Goal: Information Seeking & Learning: Check status

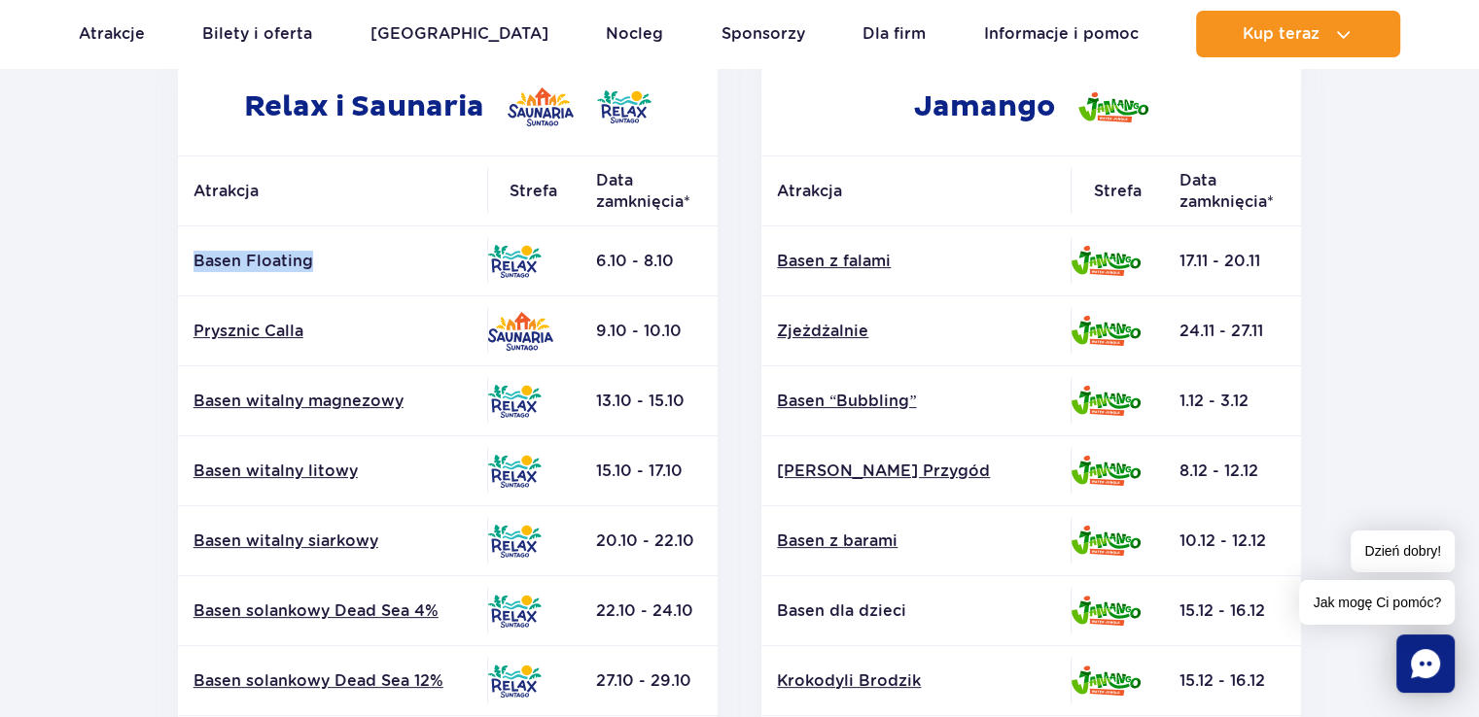
drag, startPoint x: 309, startPoint y: 264, endPoint x: 186, endPoint y: 274, distance: 123.8
click at [186, 274] on td "Basen Floating" at bounding box center [332, 262] width 309 height 70
copy p "Basen Floating"
click at [247, 265] on p "Basen Floating" at bounding box center [332, 261] width 278 height 21
click at [264, 328] on link "Prysznic Calla" at bounding box center [332, 331] width 278 height 21
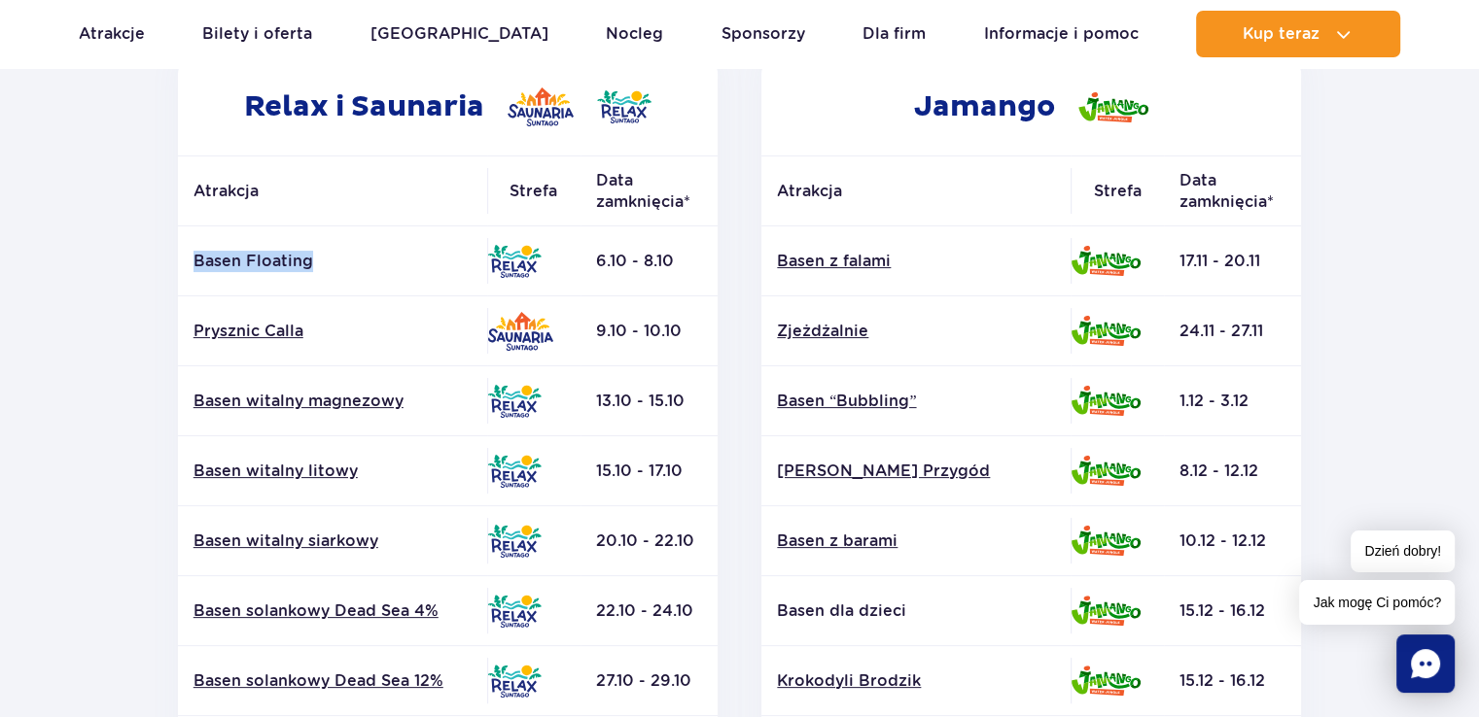
drag, startPoint x: 318, startPoint y: 262, endPoint x: 187, endPoint y: 249, distance: 131.8
click at [187, 249] on td "Basen Floating" at bounding box center [332, 262] width 309 height 70
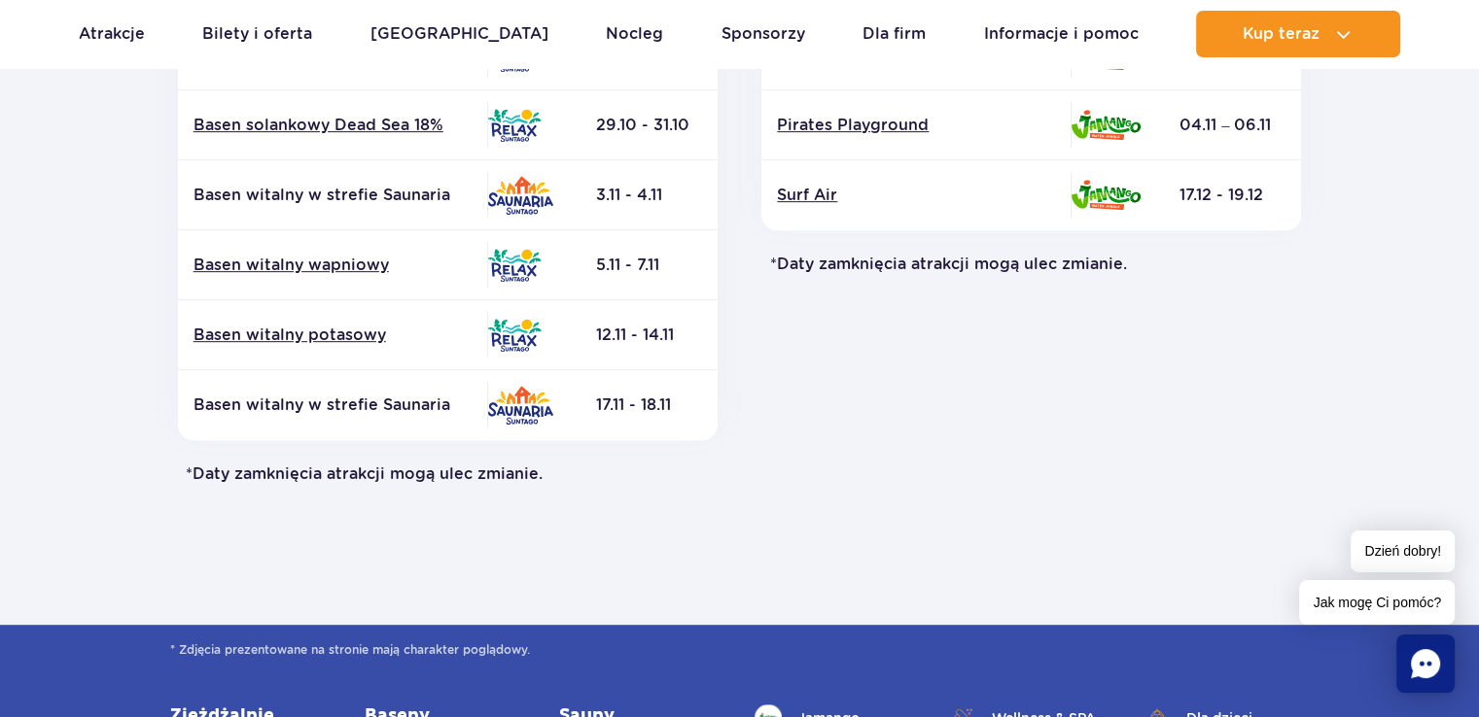
scroll to position [860, 0]
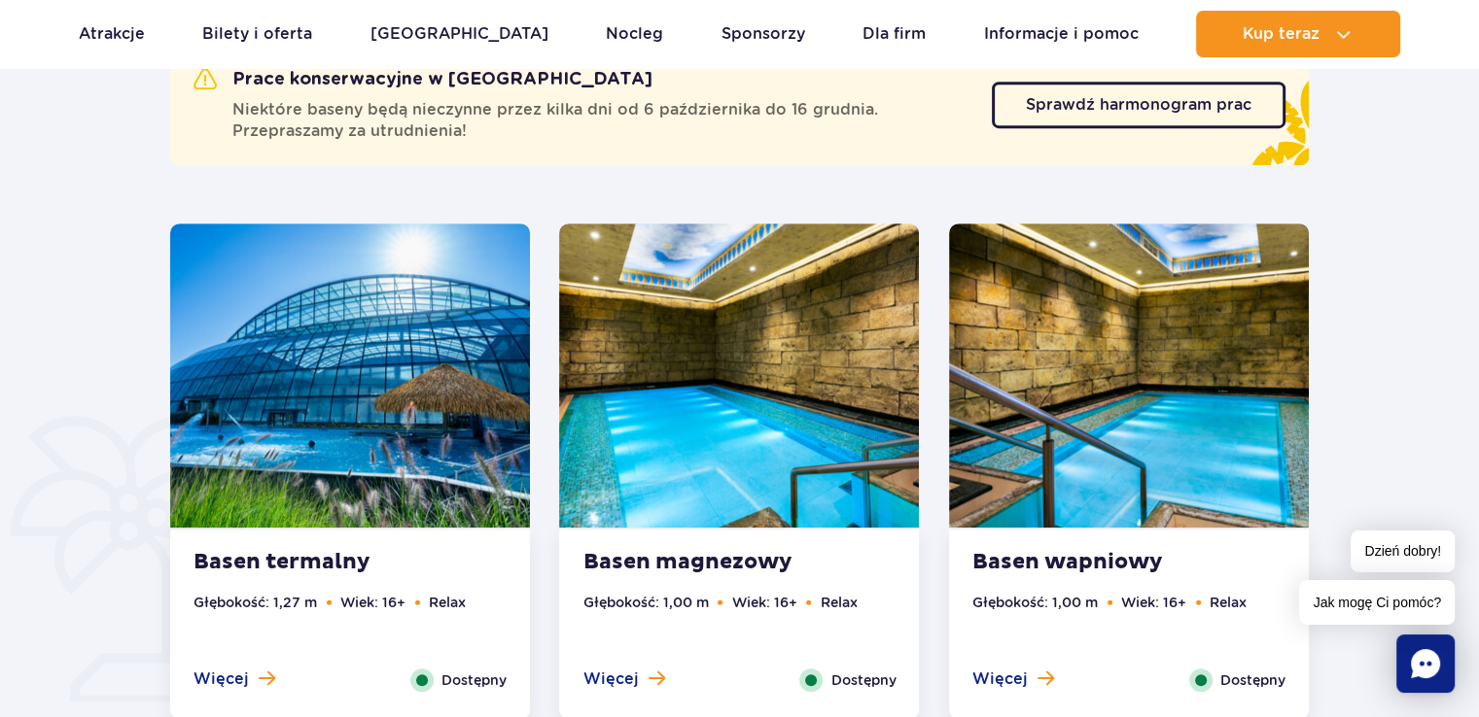
scroll to position [972, 0]
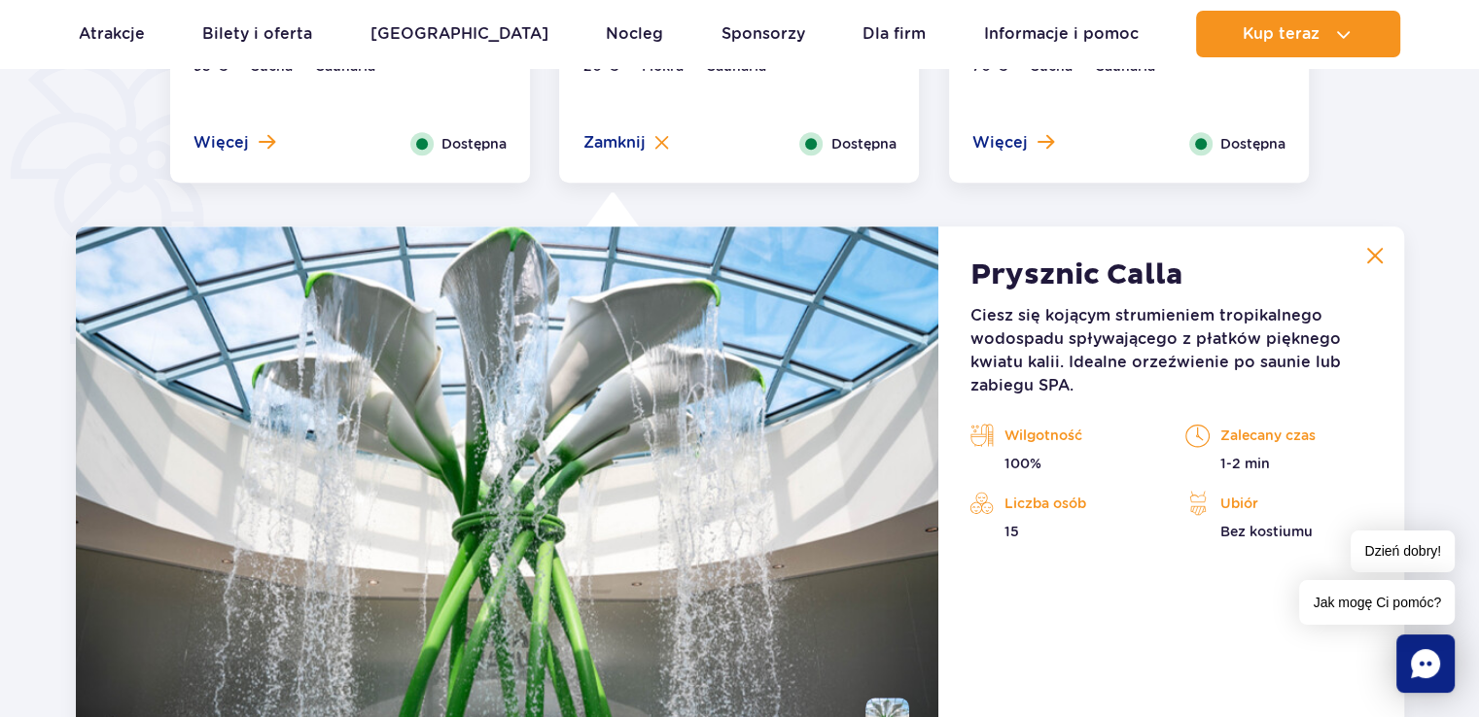
scroll to position [1628, 0]
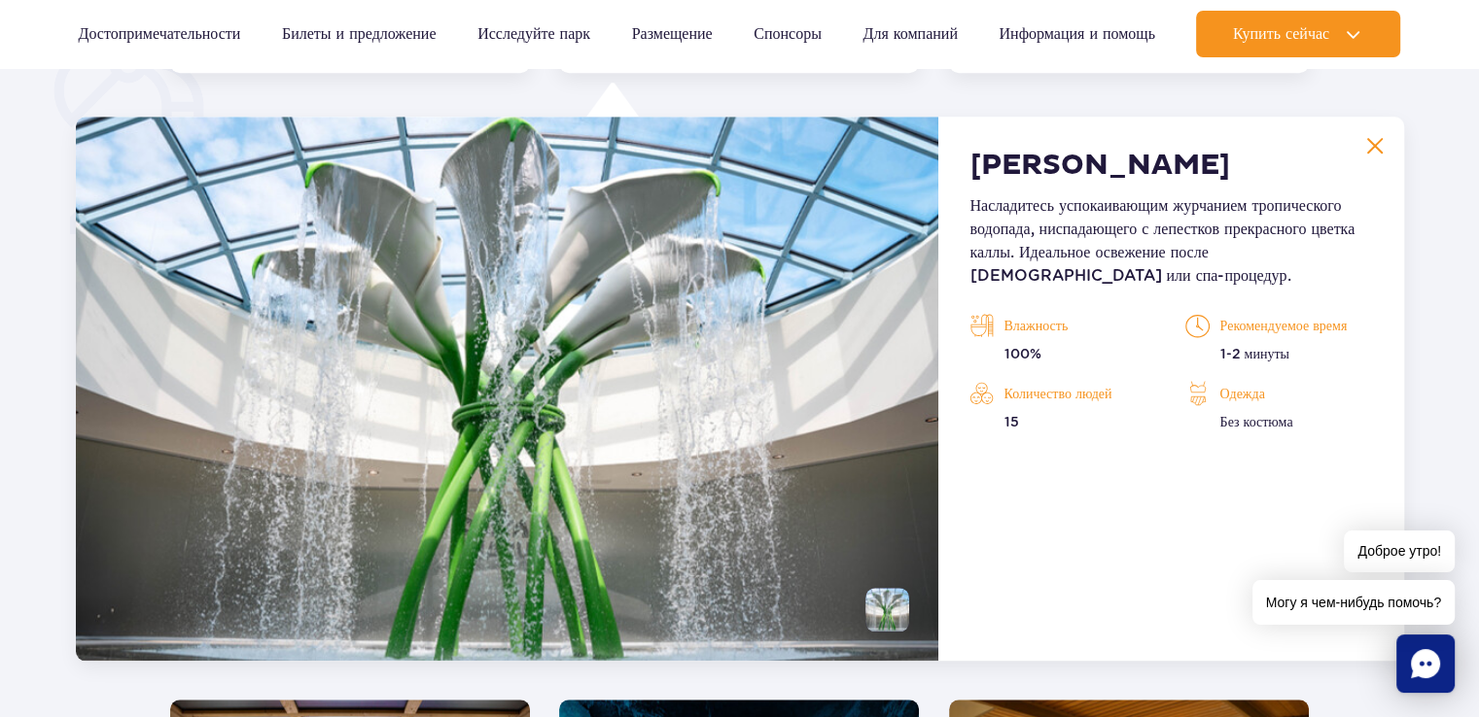
click at [1377, 146] on img at bounding box center [1374, 145] width 17 height 17
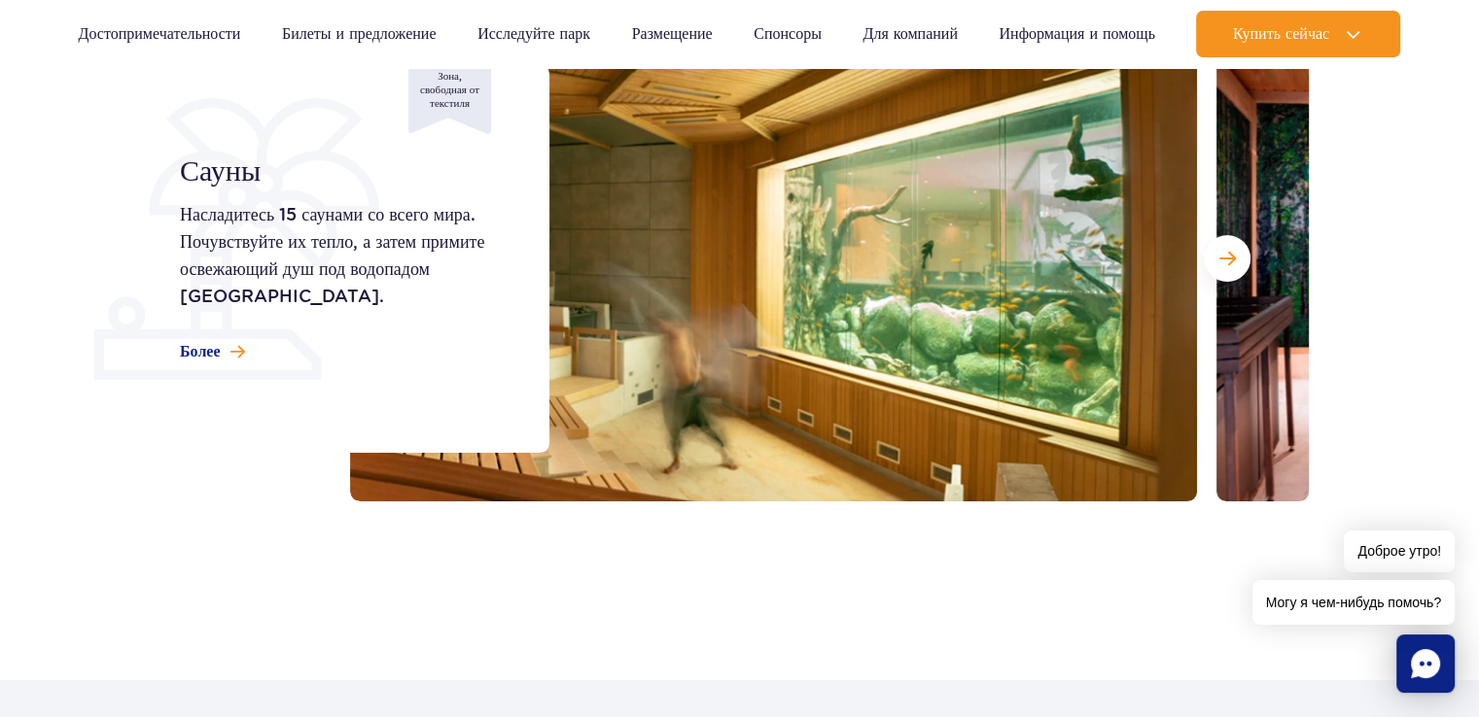
scroll to position [267, 0]
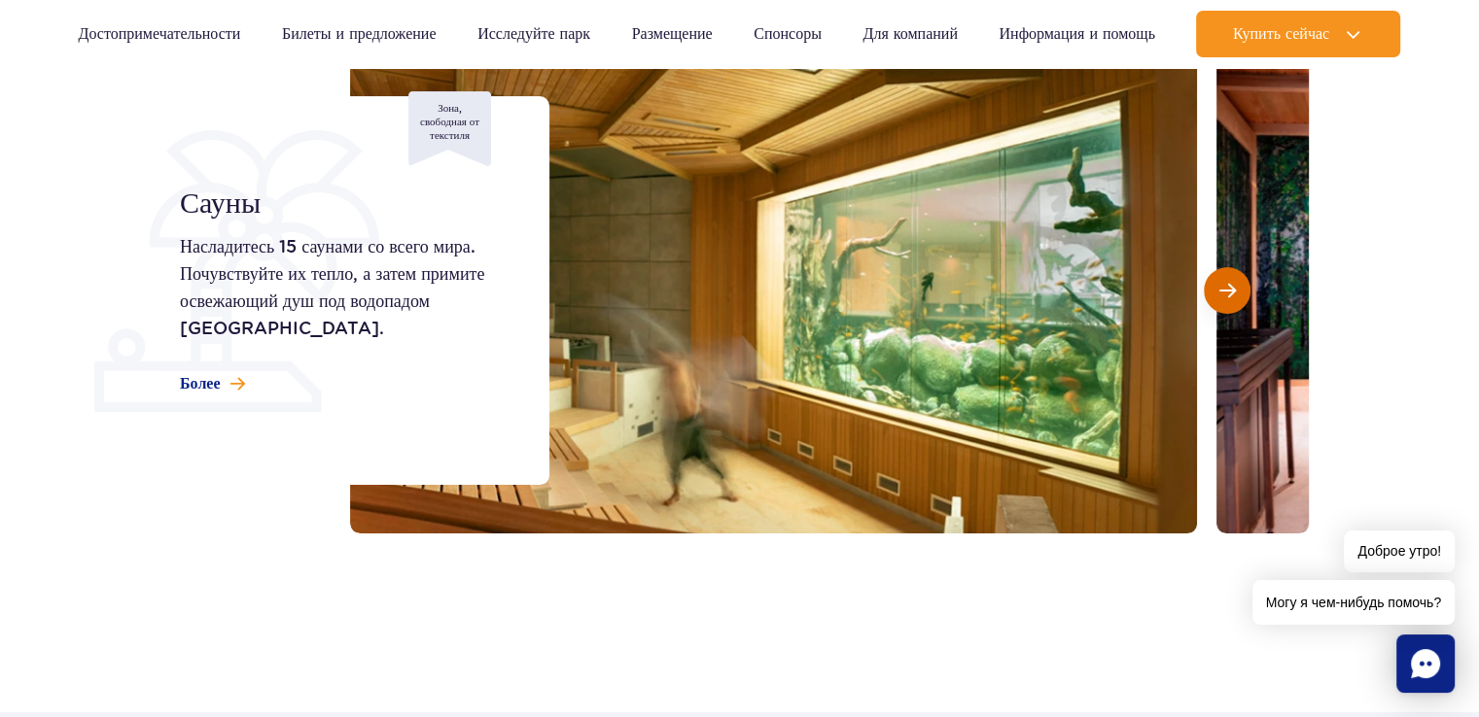
click at [1228, 295] on span "Следующий слайд" at bounding box center [1227, 290] width 17 height 17
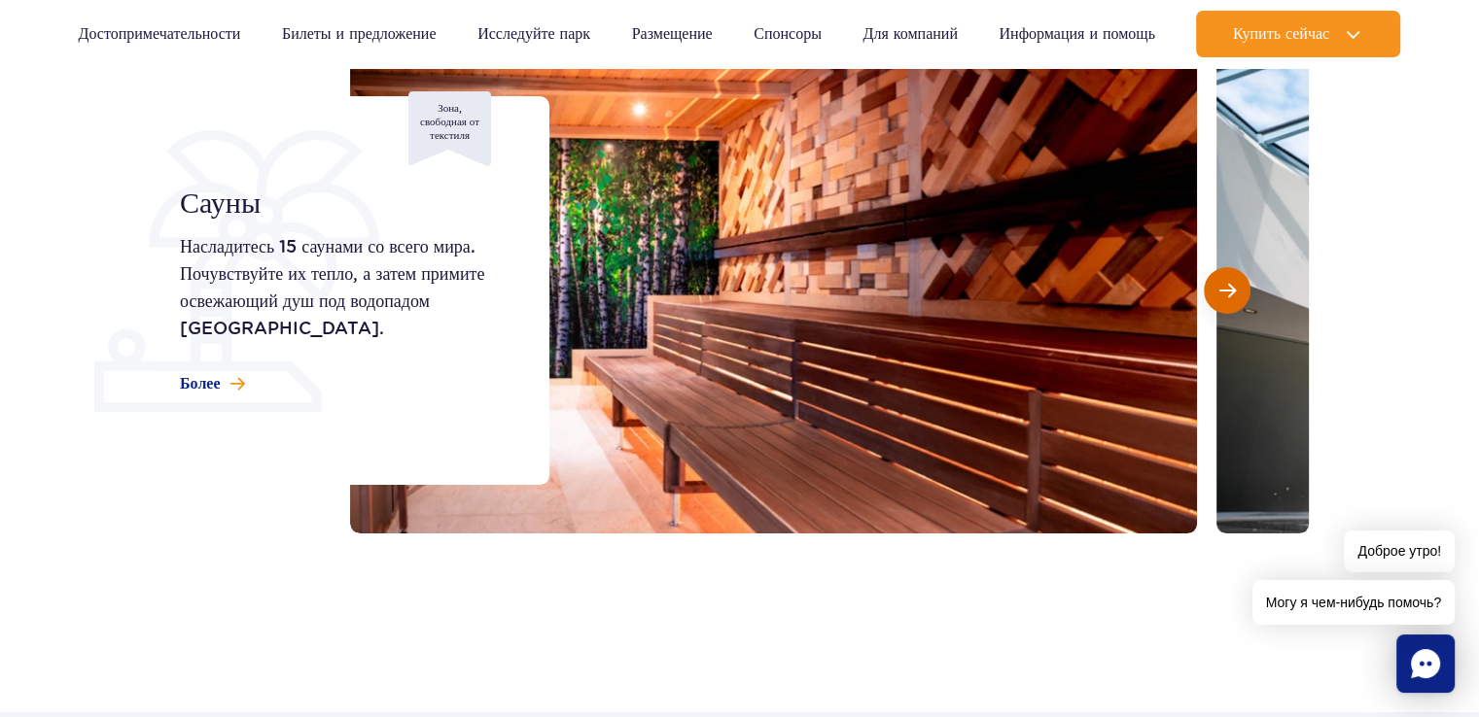
click at [1228, 295] on span "Следующий слайд" at bounding box center [1227, 290] width 17 height 17
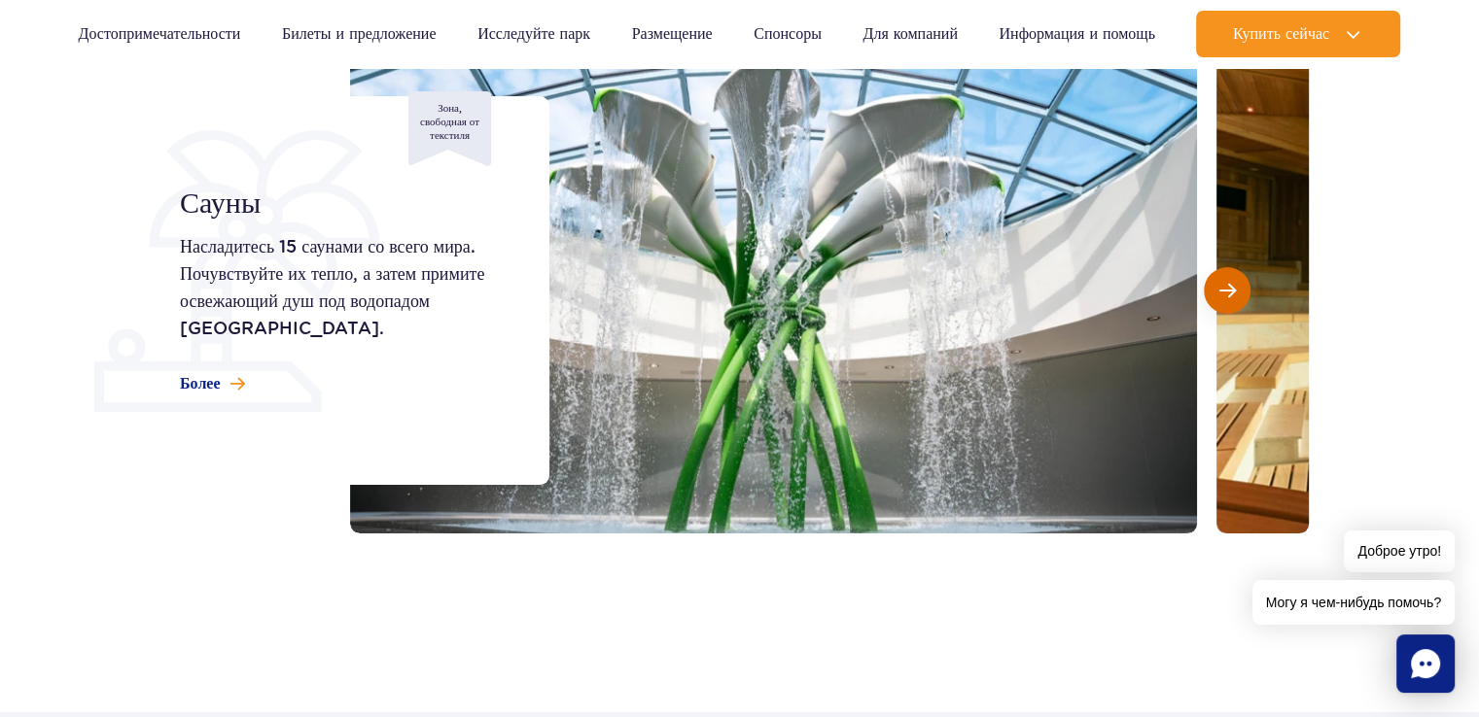
click at [1228, 295] on span "Следующий слайд" at bounding box center [1227, 290] width 17 height 17
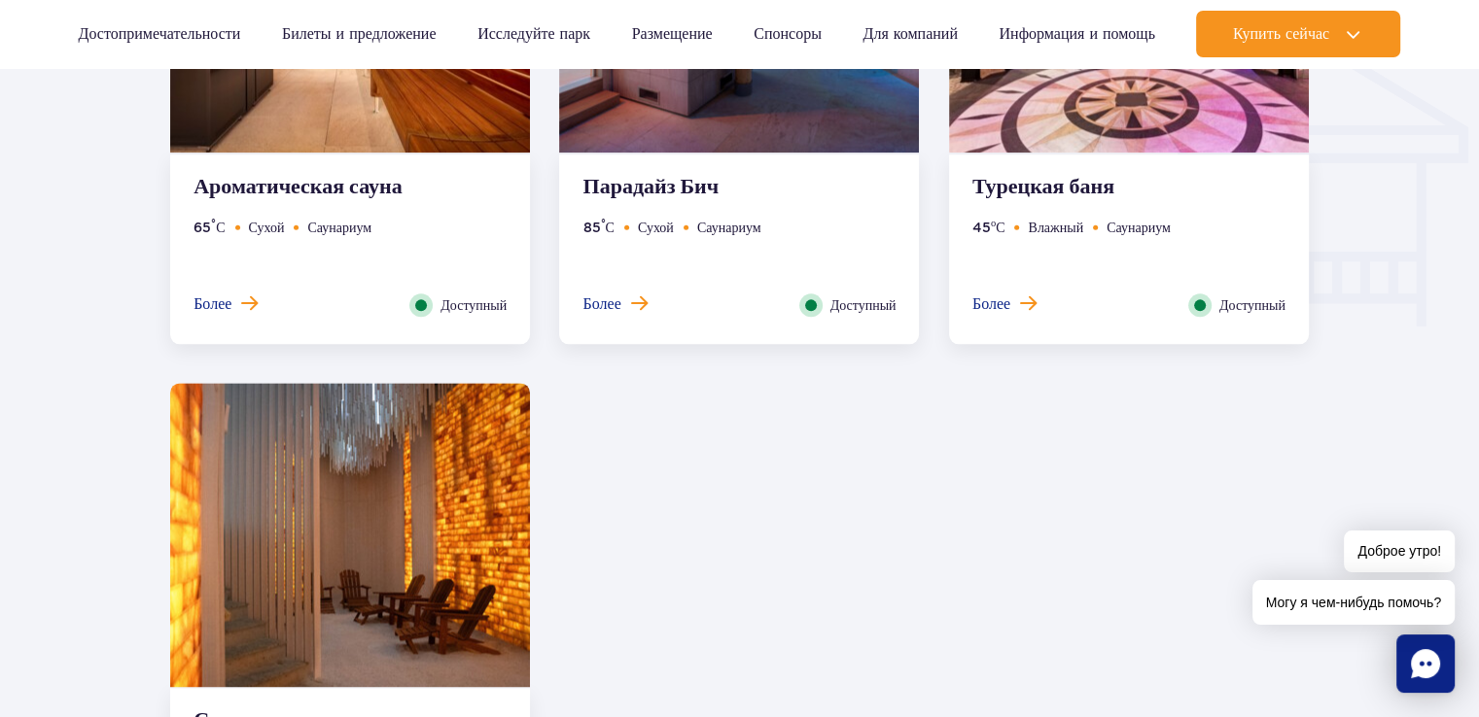
scroll to position [2309, 0]
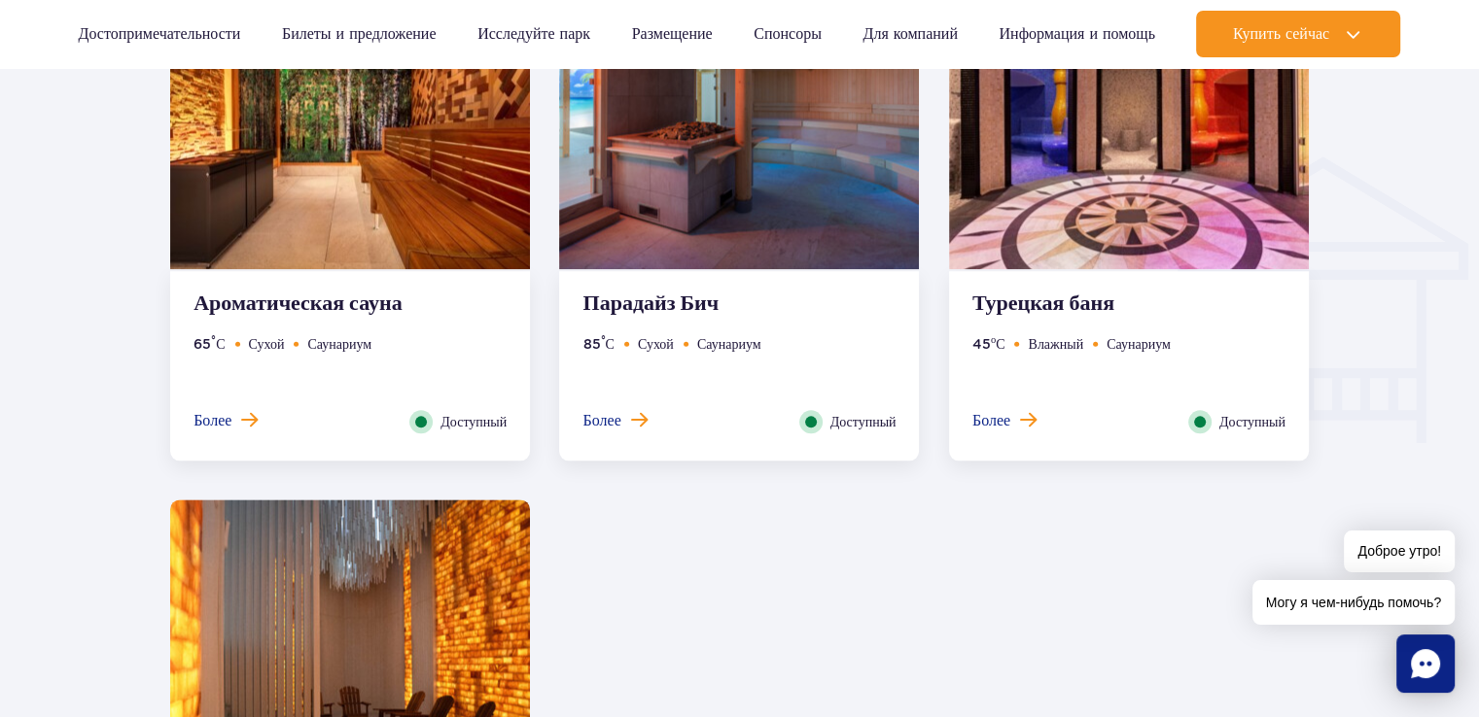
click at [1068, 302] on font "Турецкая баня" at bounding box center [1043, 304] width 142 height 26
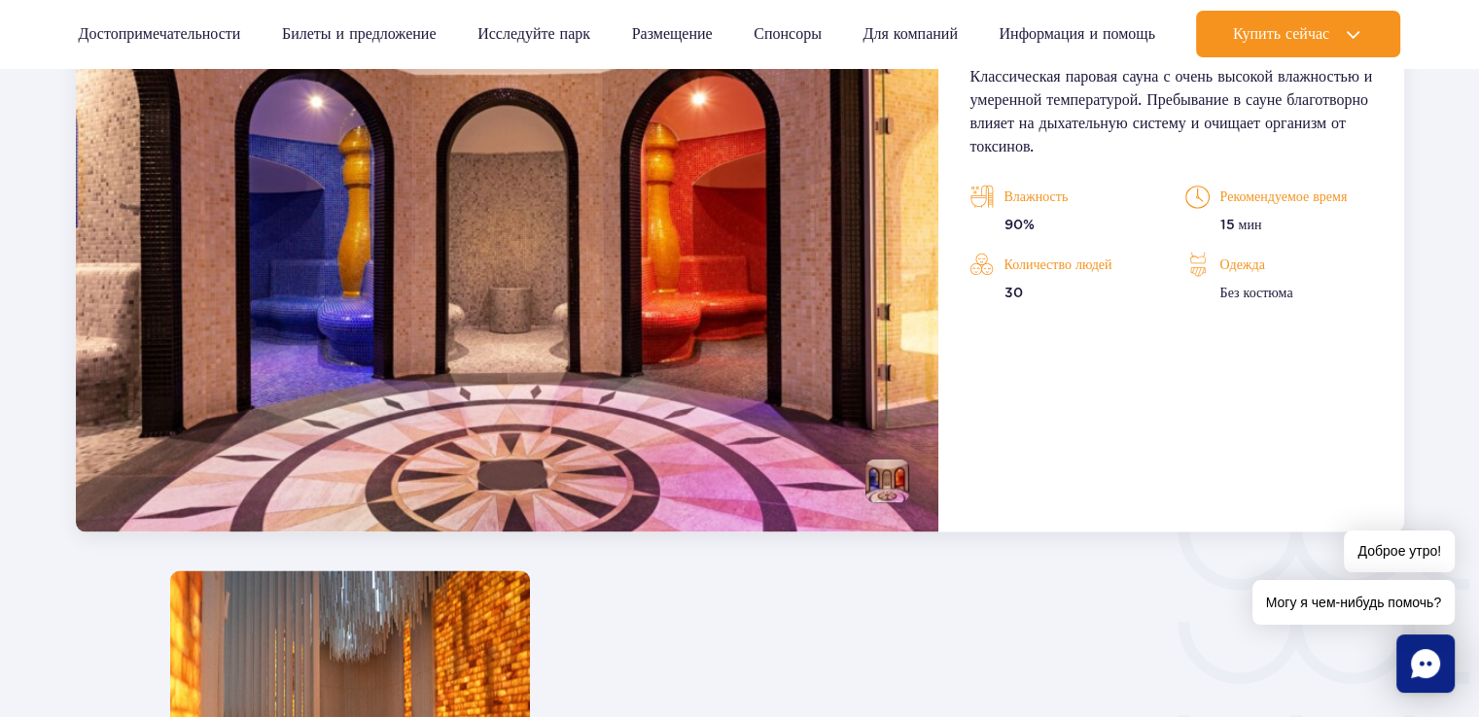
scroll to position [2793, 0]
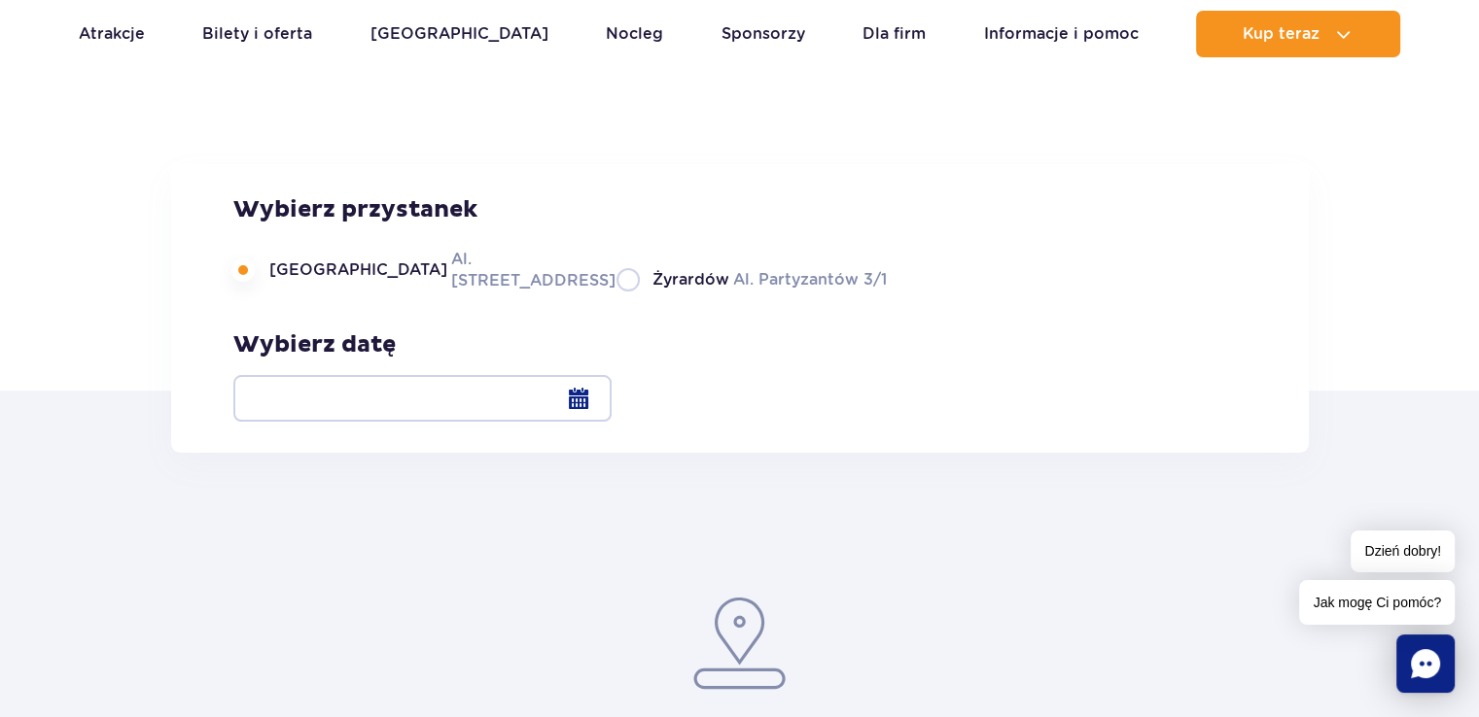
scroll to position [59, 0]
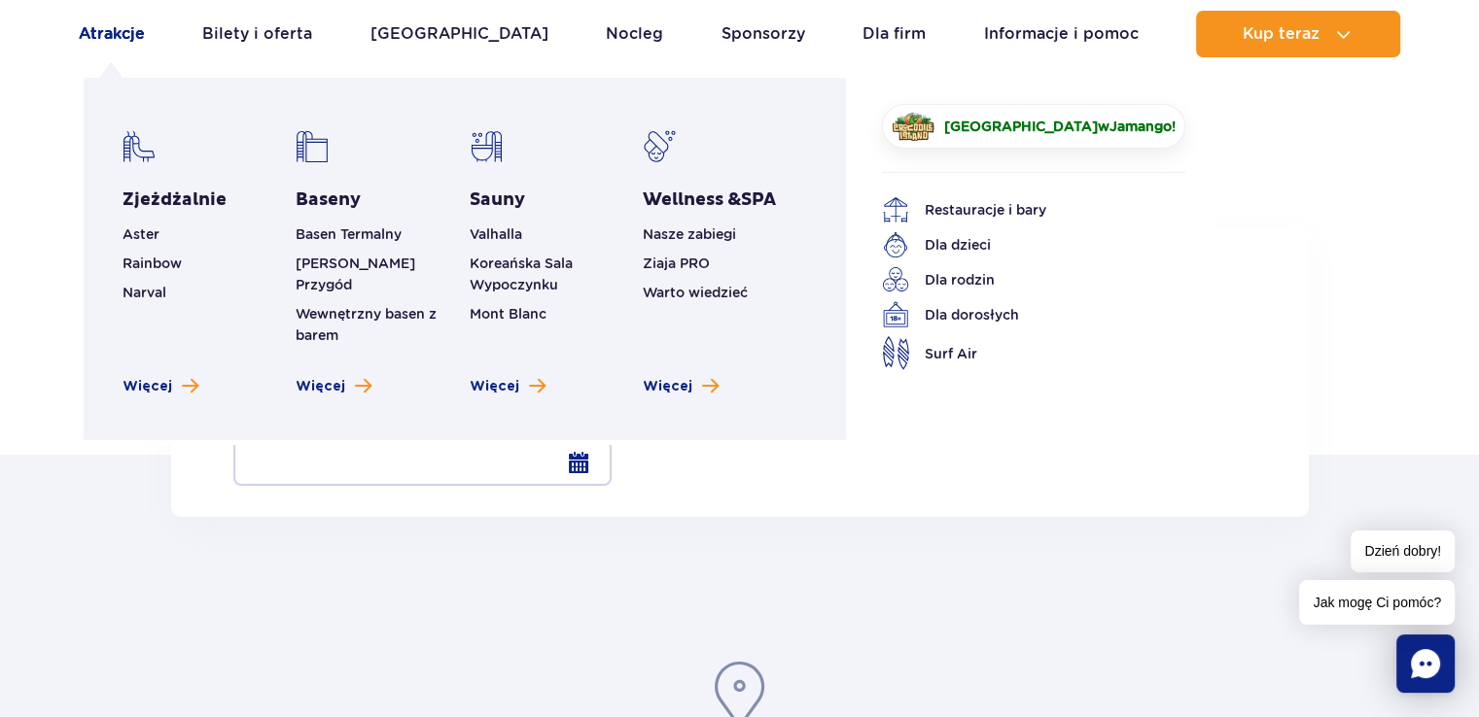
click at [123, 30] on link "Atrakcje" at bounding box center [112, 34] width 66 height 47
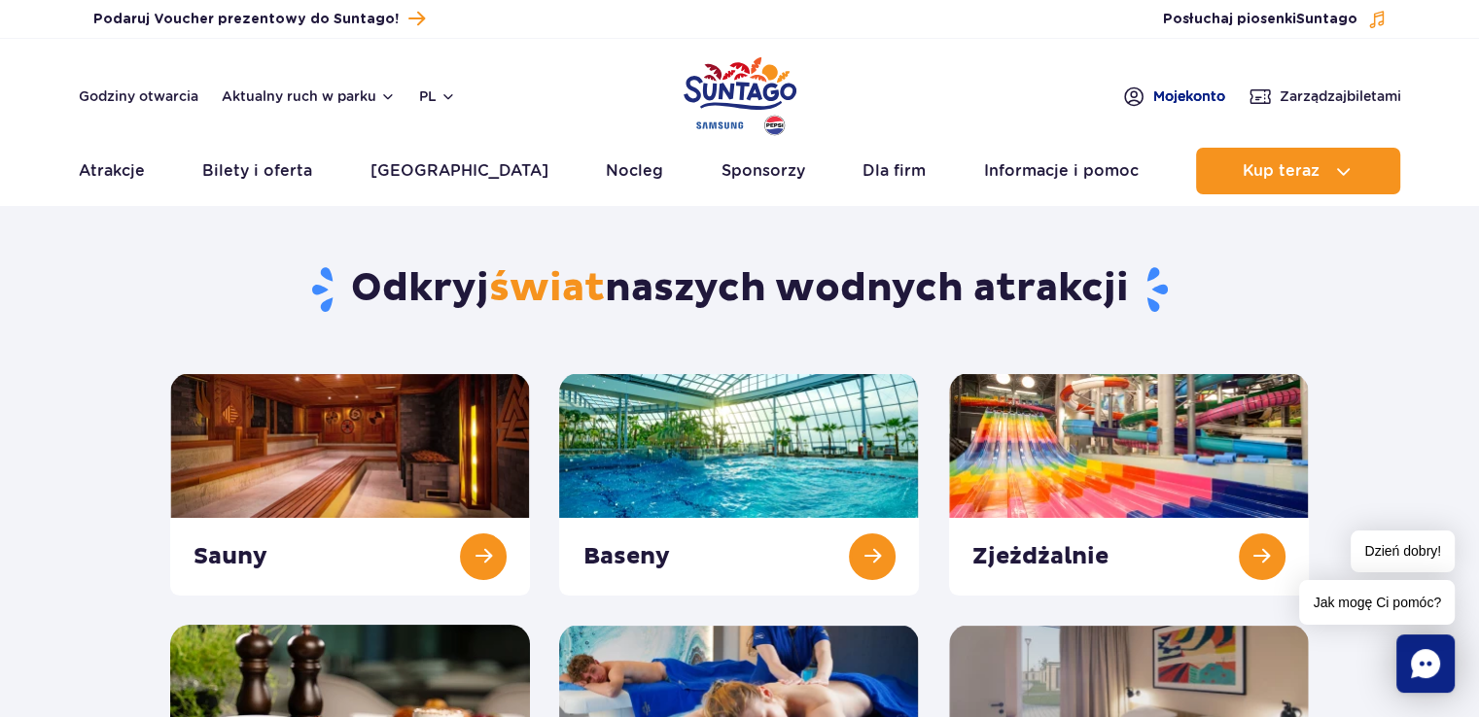
click at [1185, 87] on span "Moje konto" at bounding box center [1189, 96] width 72 height 19
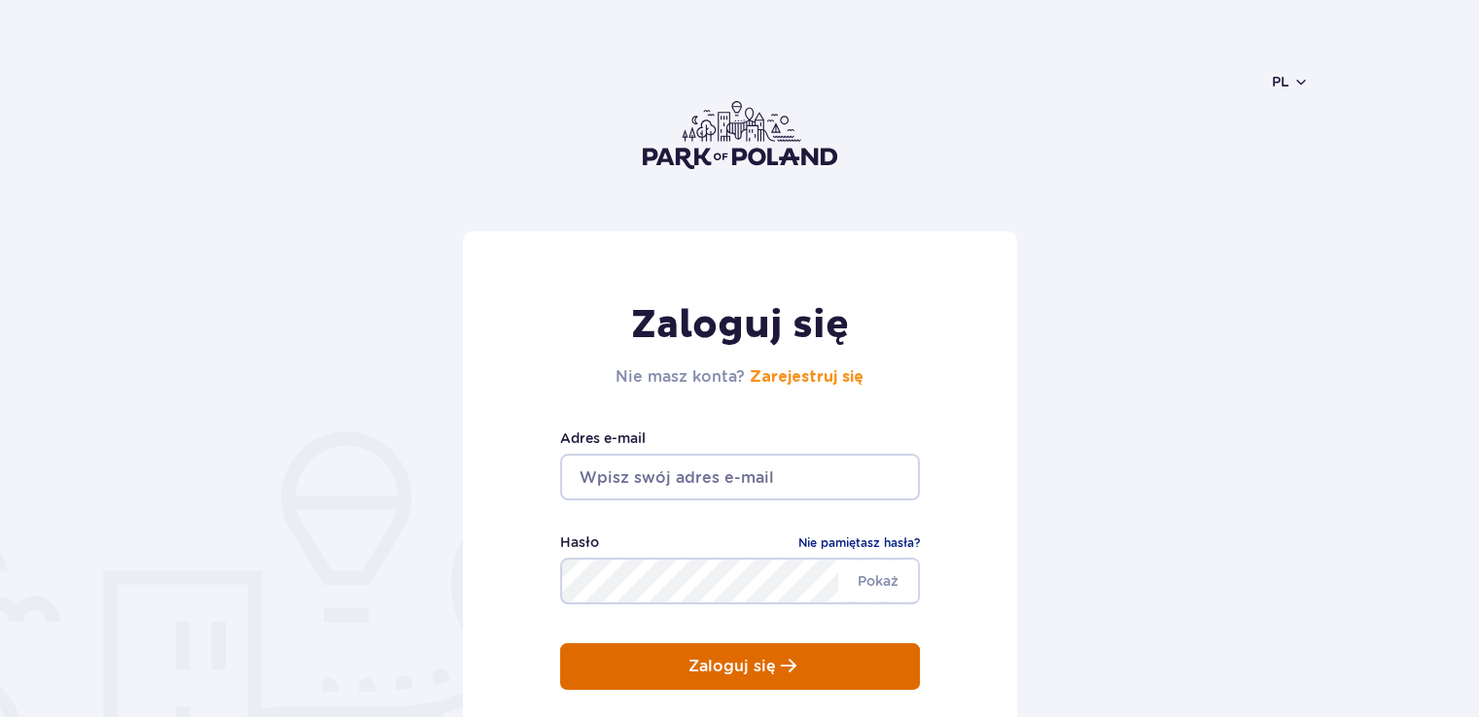
type input "tanya.always19@gmail.com"
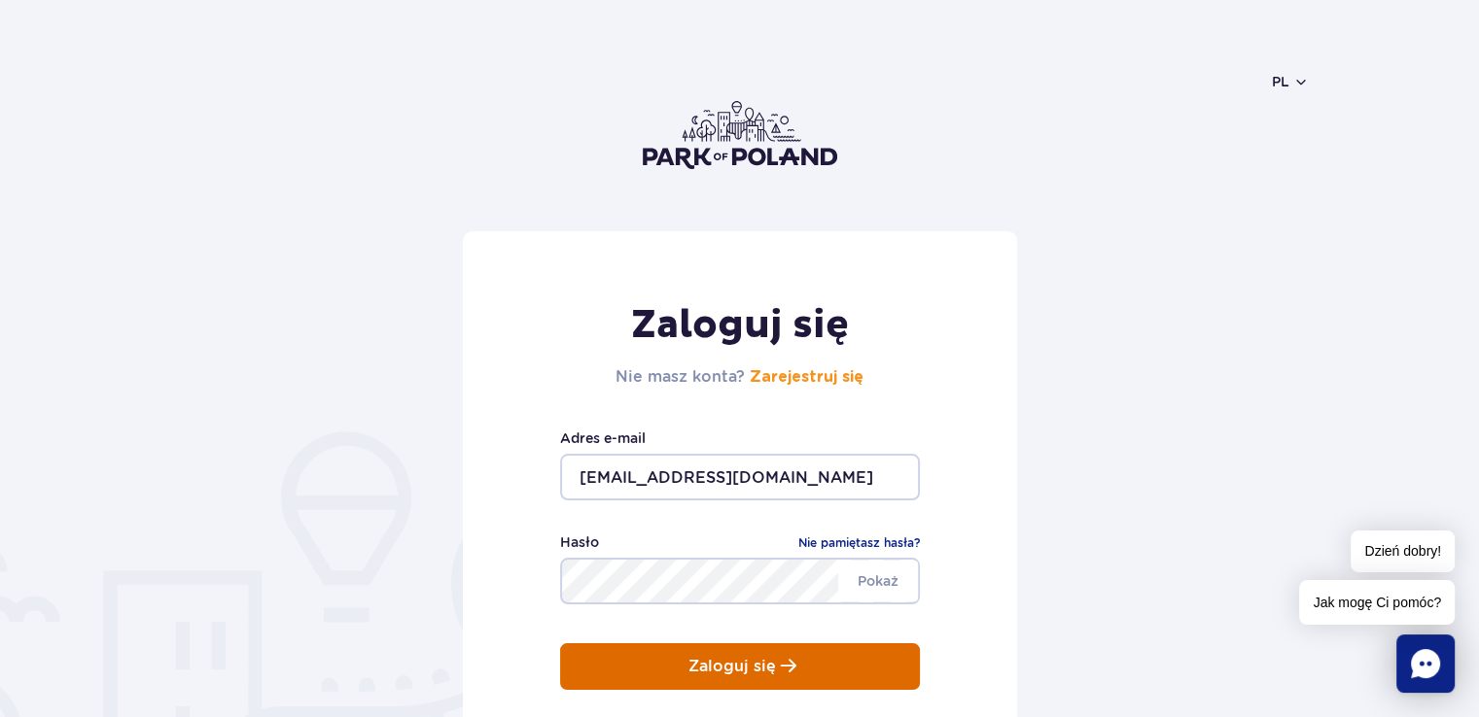
click at [728, 662] on p "Zaloguj się" at bounding box center [731, 666] width 87 height 17
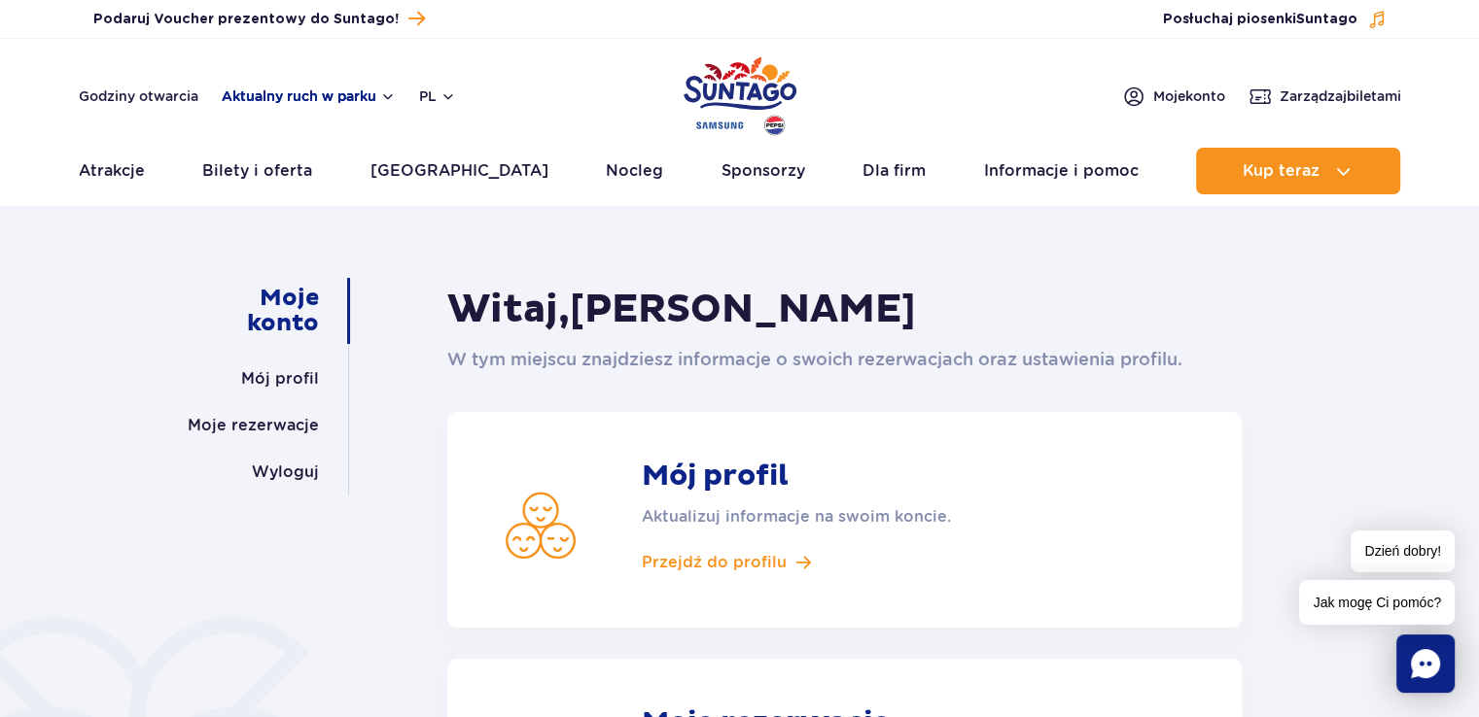
click at [339, 91] on button "Aktualny ruch w parku" at bounding box center [309, 96] width 174 height 16
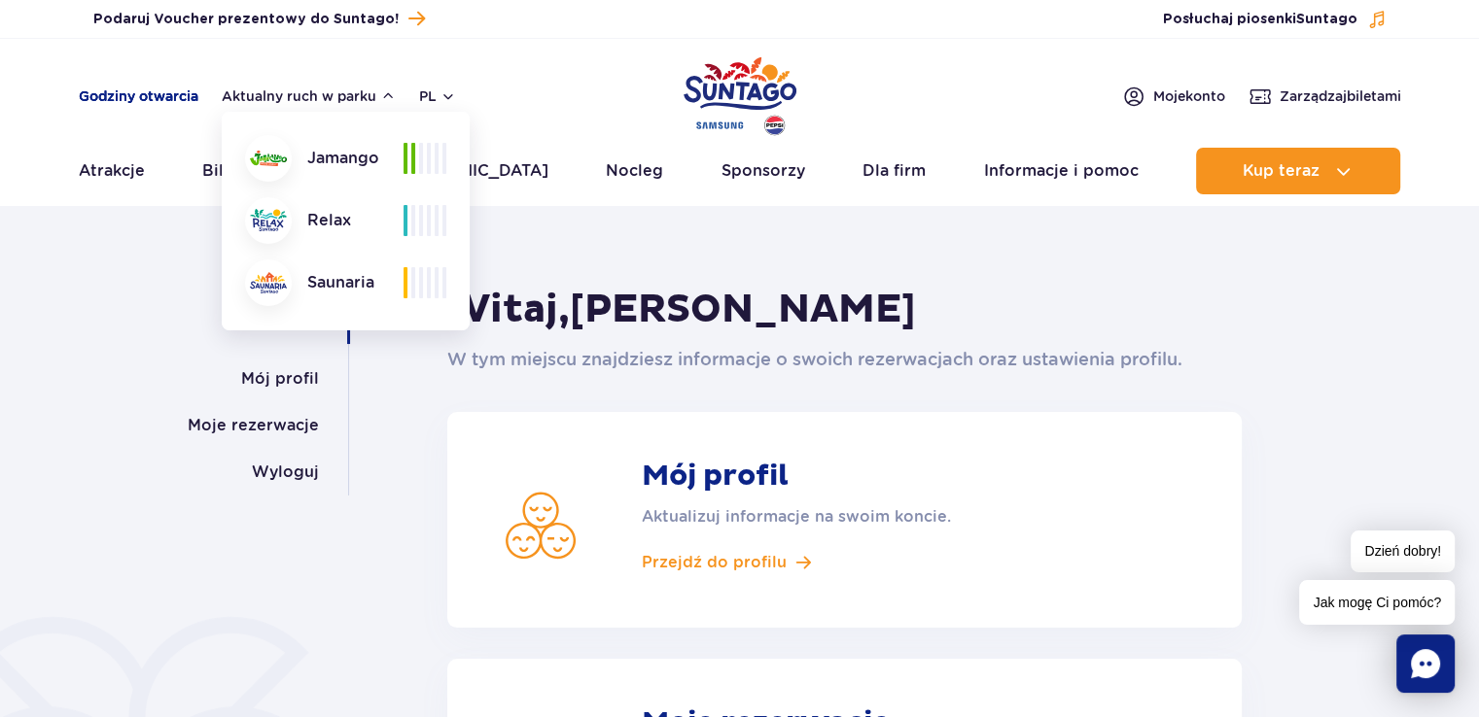
click at [131, 98] on link "Godziny otwarcia" at bounding box center [139, 96] width 120 height 19
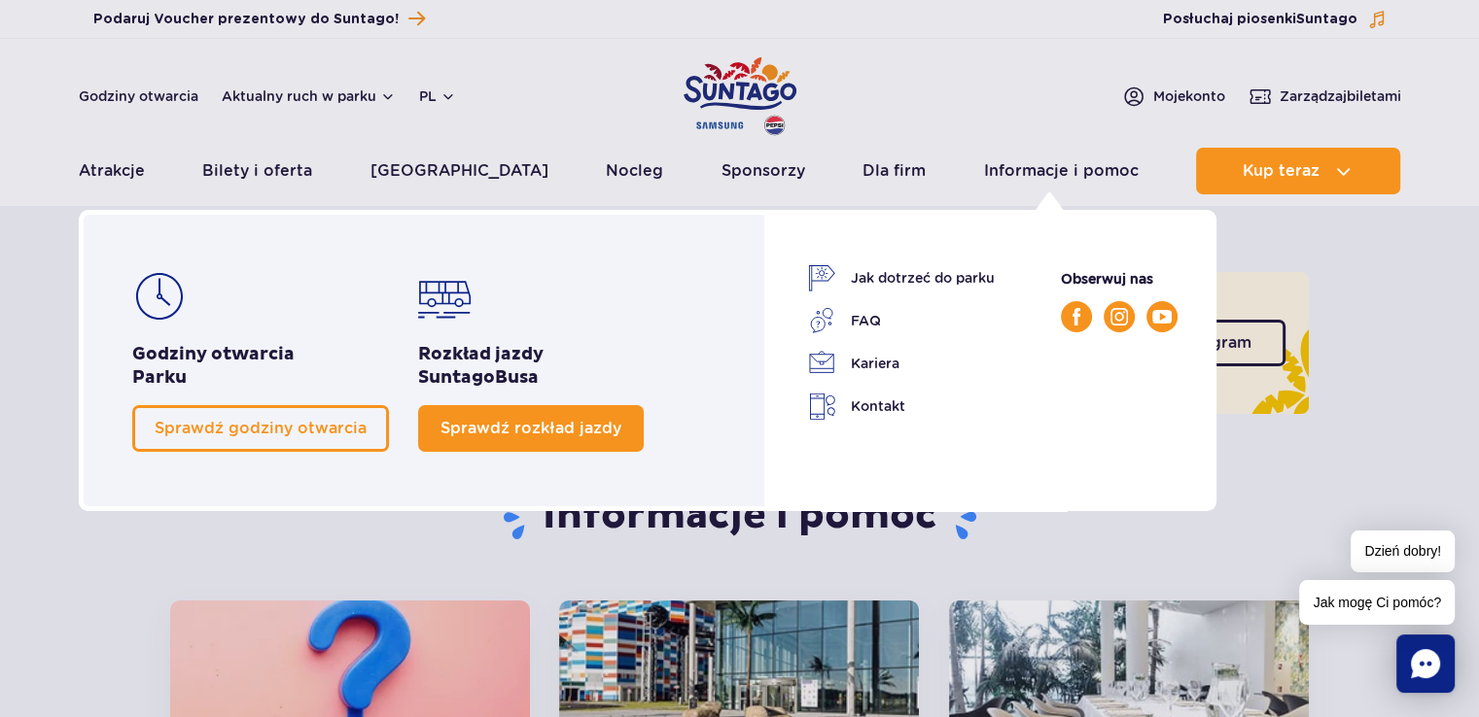
click at [544, 425] on span "Sprawdź rozkład jazdy" at bounding box center [530, 428] width 181 height 18
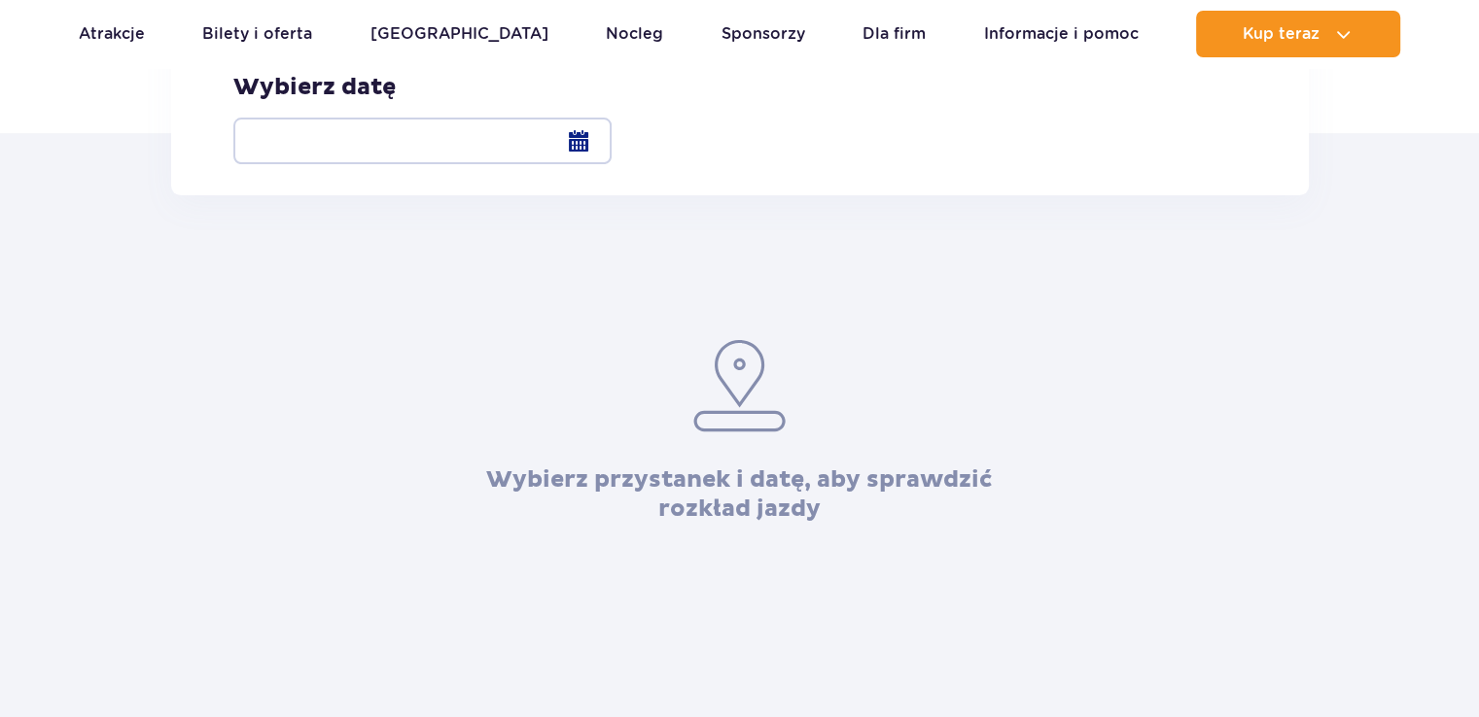
scroll to position [389, 0]
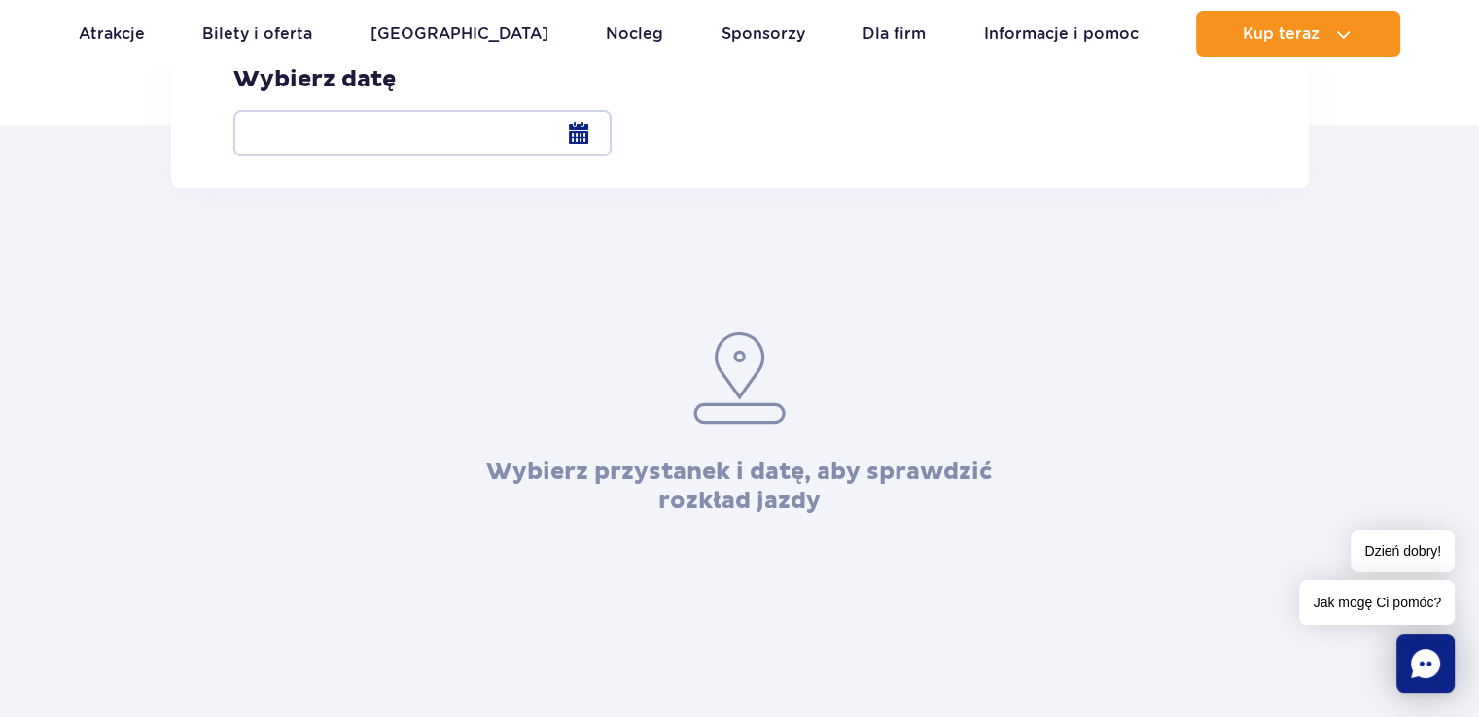
click at [253, 26] on label "Warszawa Al. [STREET_ADDRESS]" at bounding box center [413, 5] width 360 height 44
click at [253, 26] on input "Warszawa Al. [STREET_ADDRESS]" at bounding box center [243, 24] width 21 height 4
radio input "true"
click at [611, 133] on div at bounding box center [422, 133] width 378 height 47
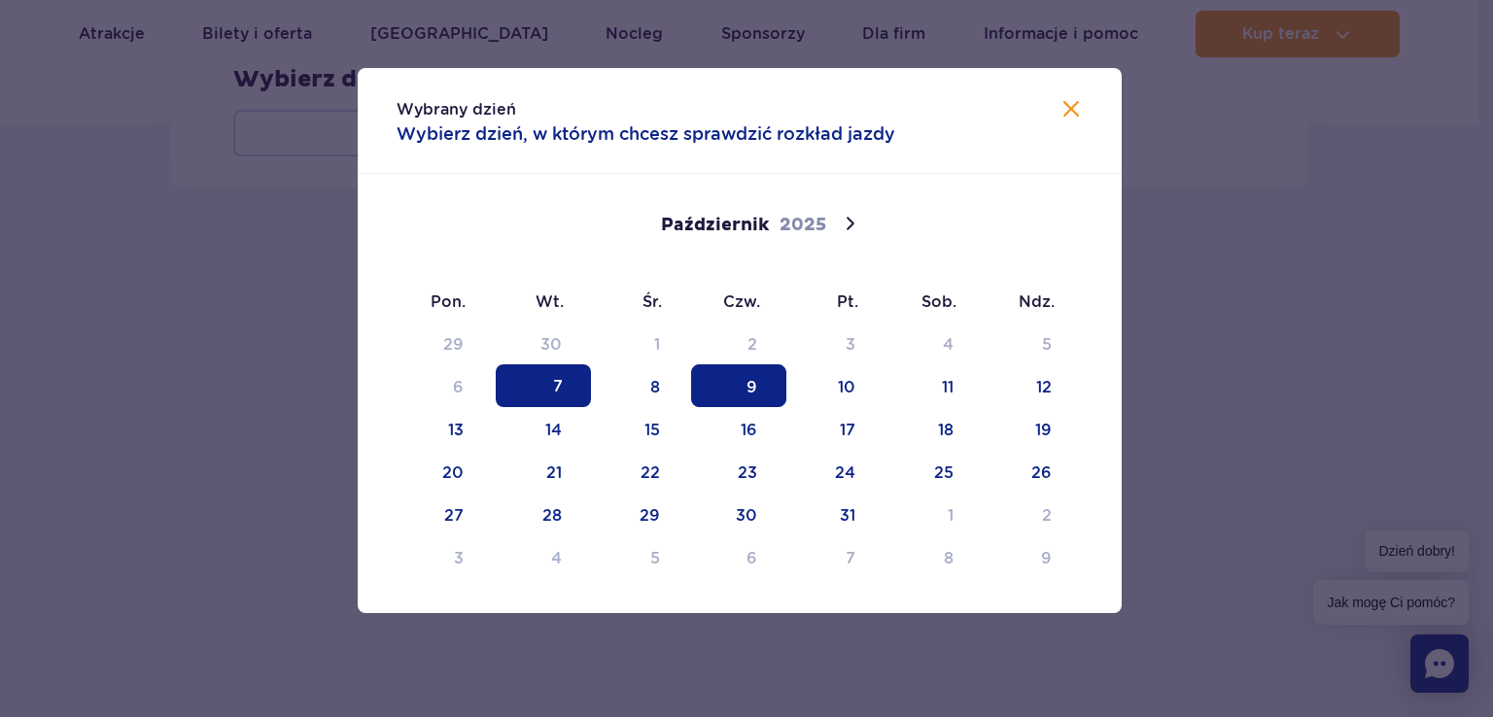
click at [752, 382] on span "9" at bounding box center [738, 386] width 95 height 43
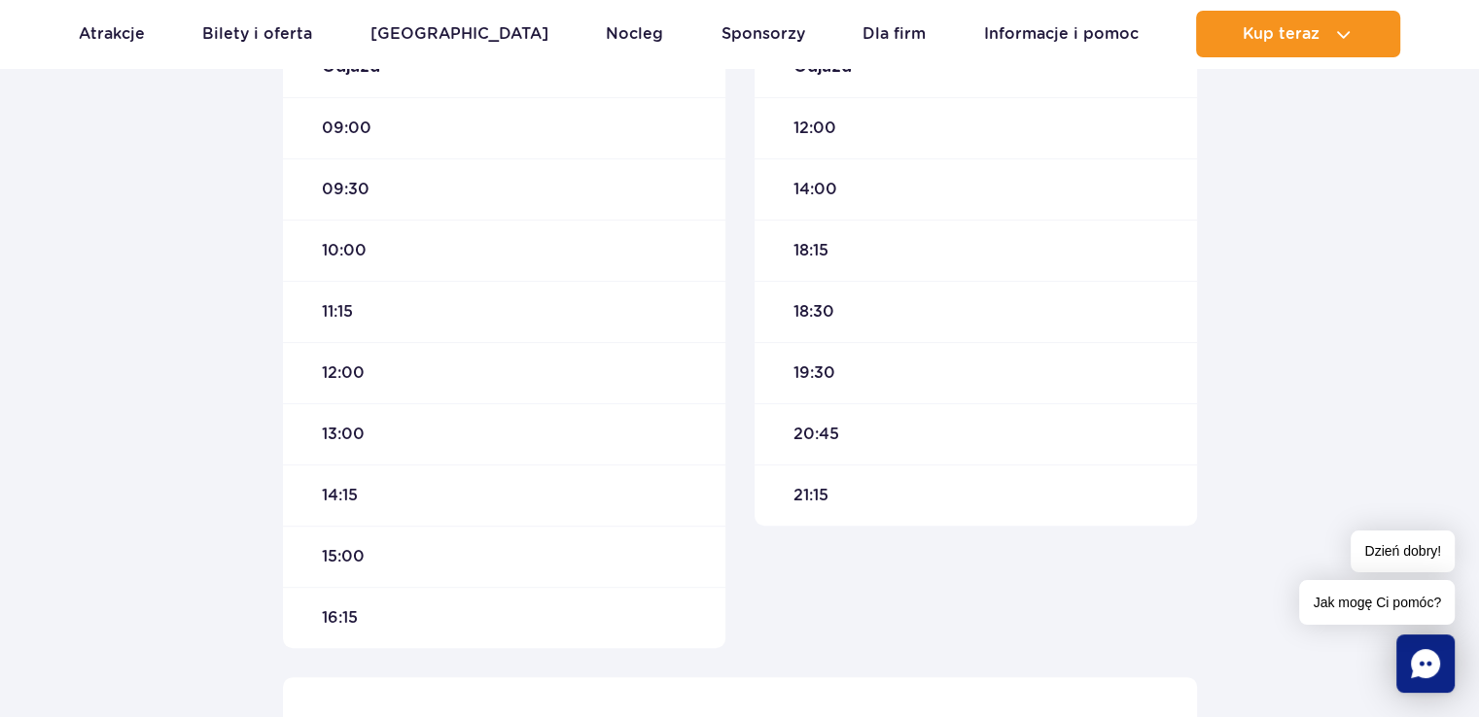
scroll to position [1069, 0]
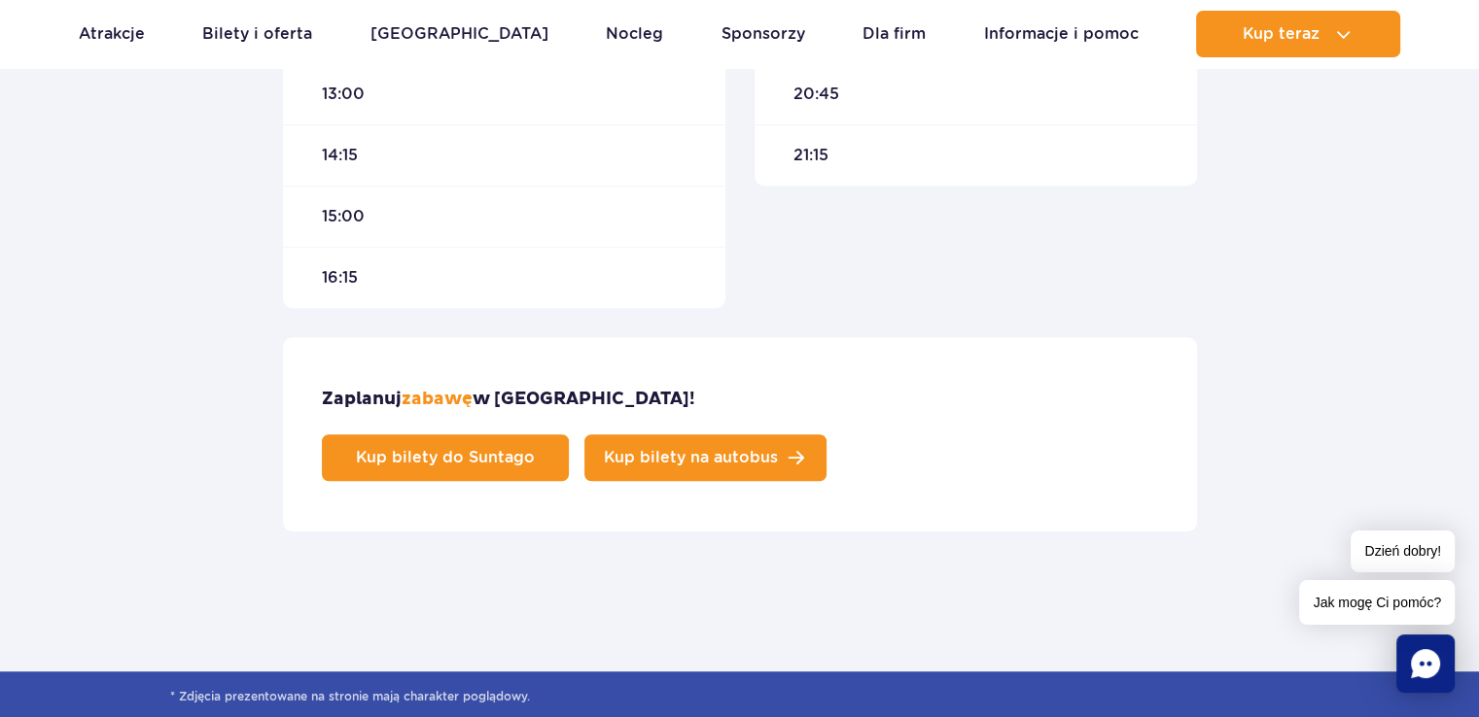
click at [778, 450] on span "Kup bilety na autobus" at bounding box center [691, 458] width 174 height 16
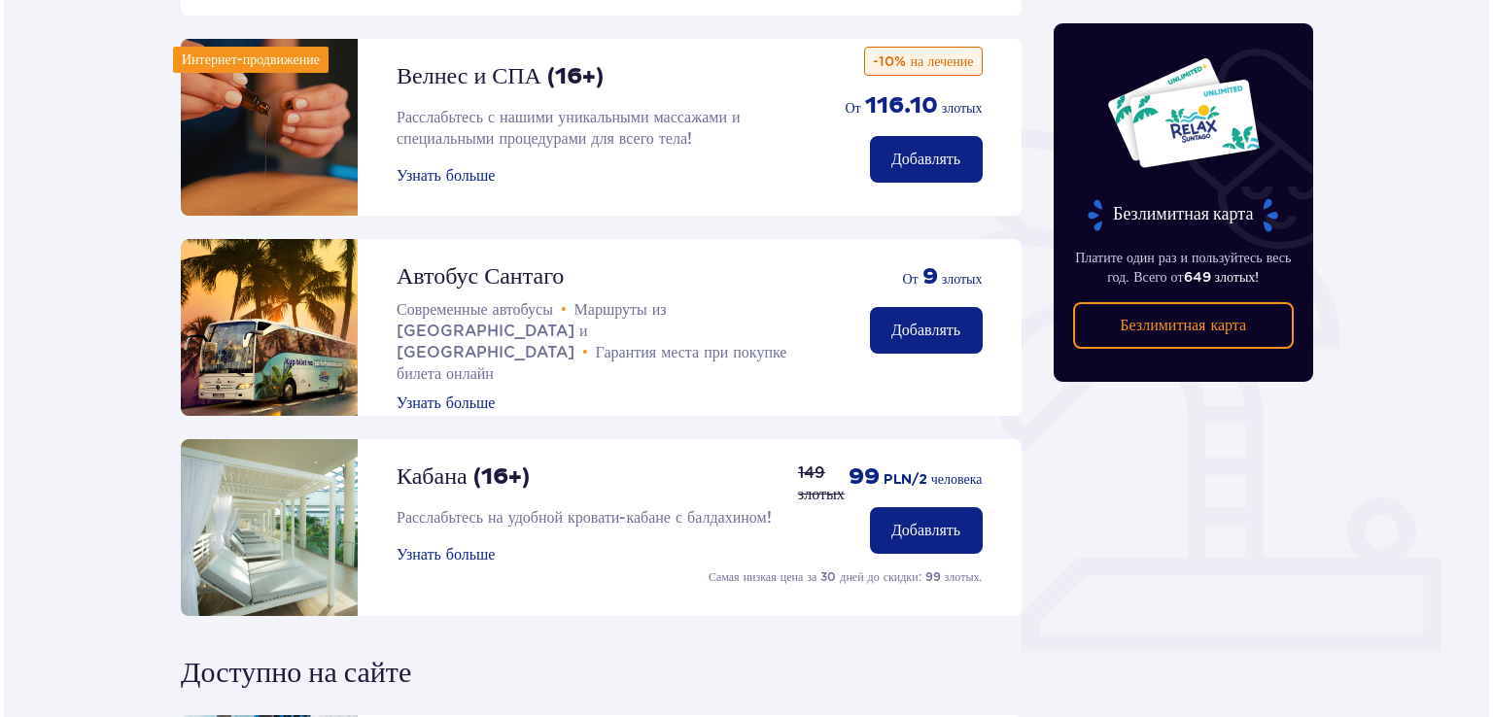
scroll to position [325, 0]
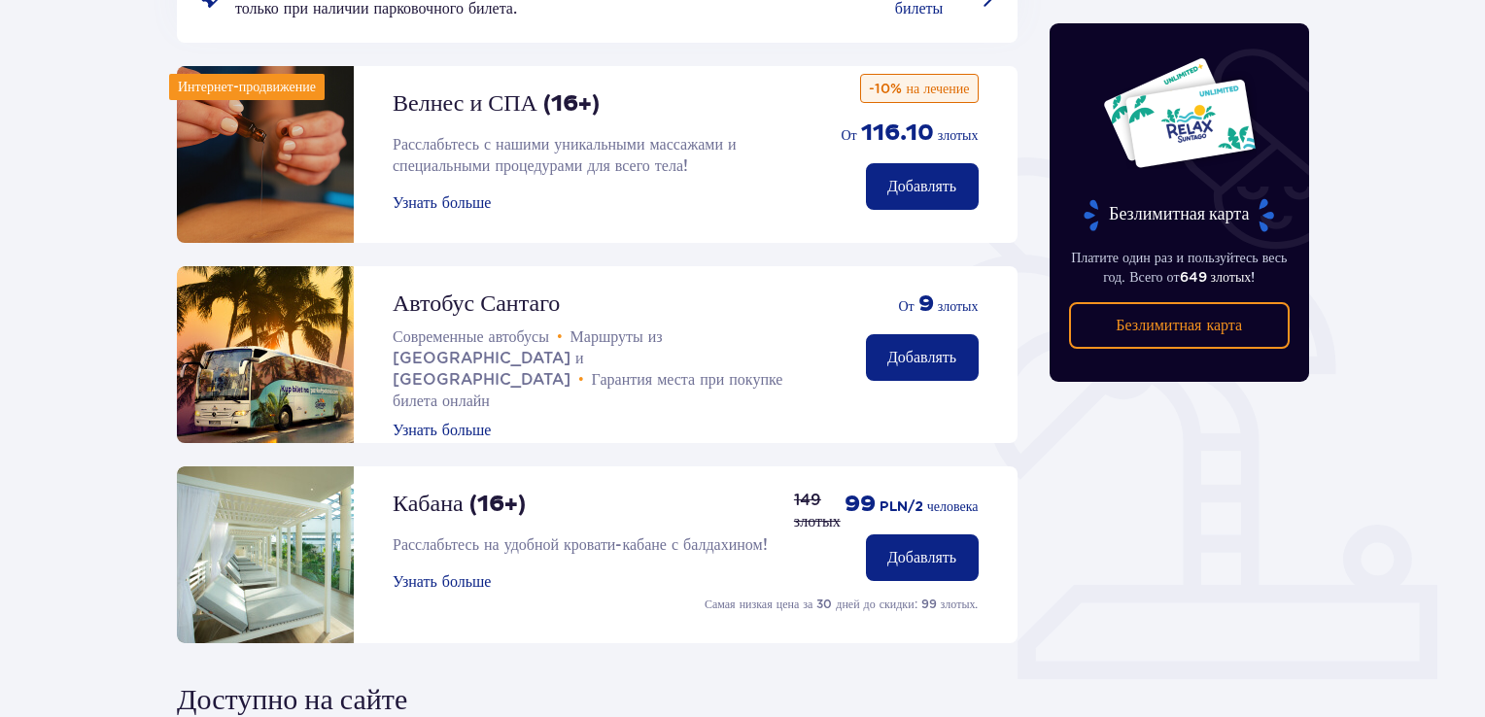
click at [446, 423] on font "Узнать больше" at bounding box center [442, 431] width 98 height 16
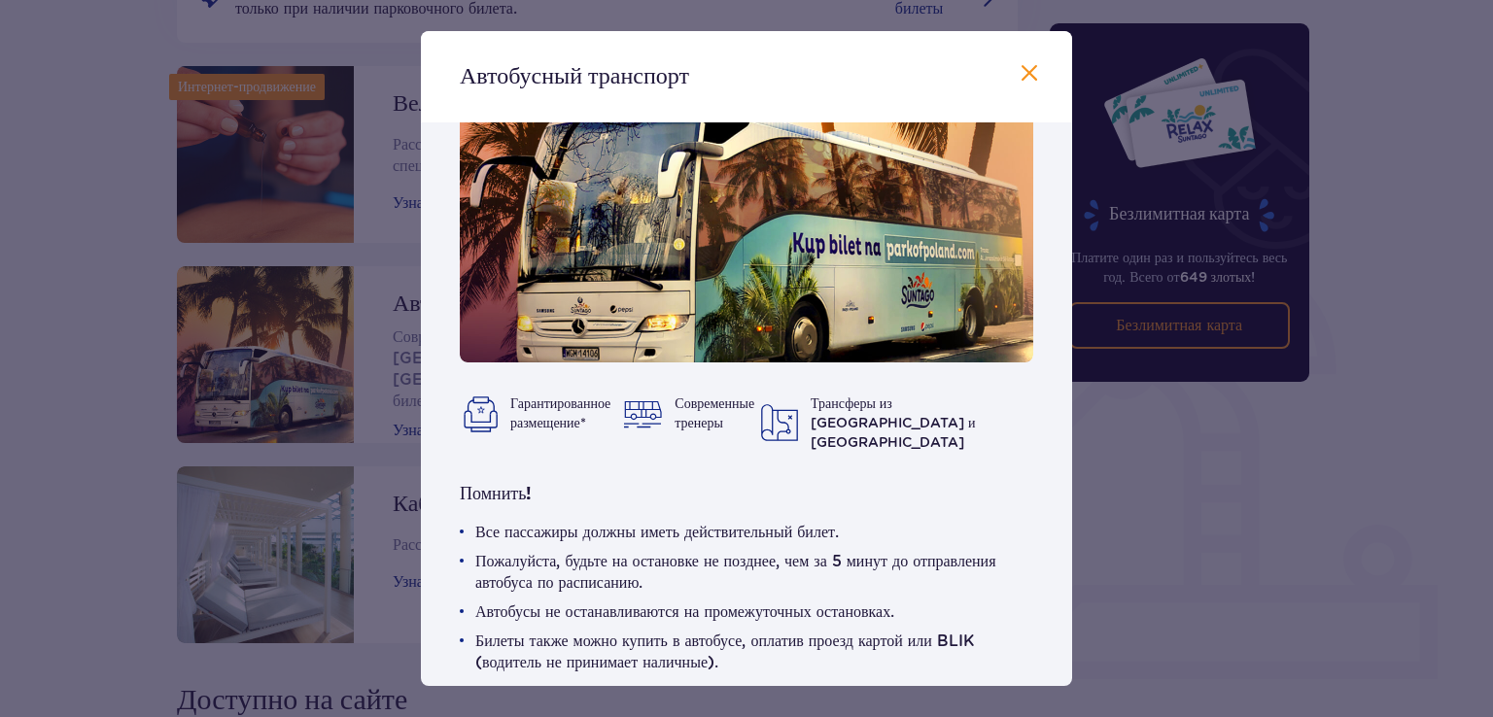
scroll to position [86, 0]
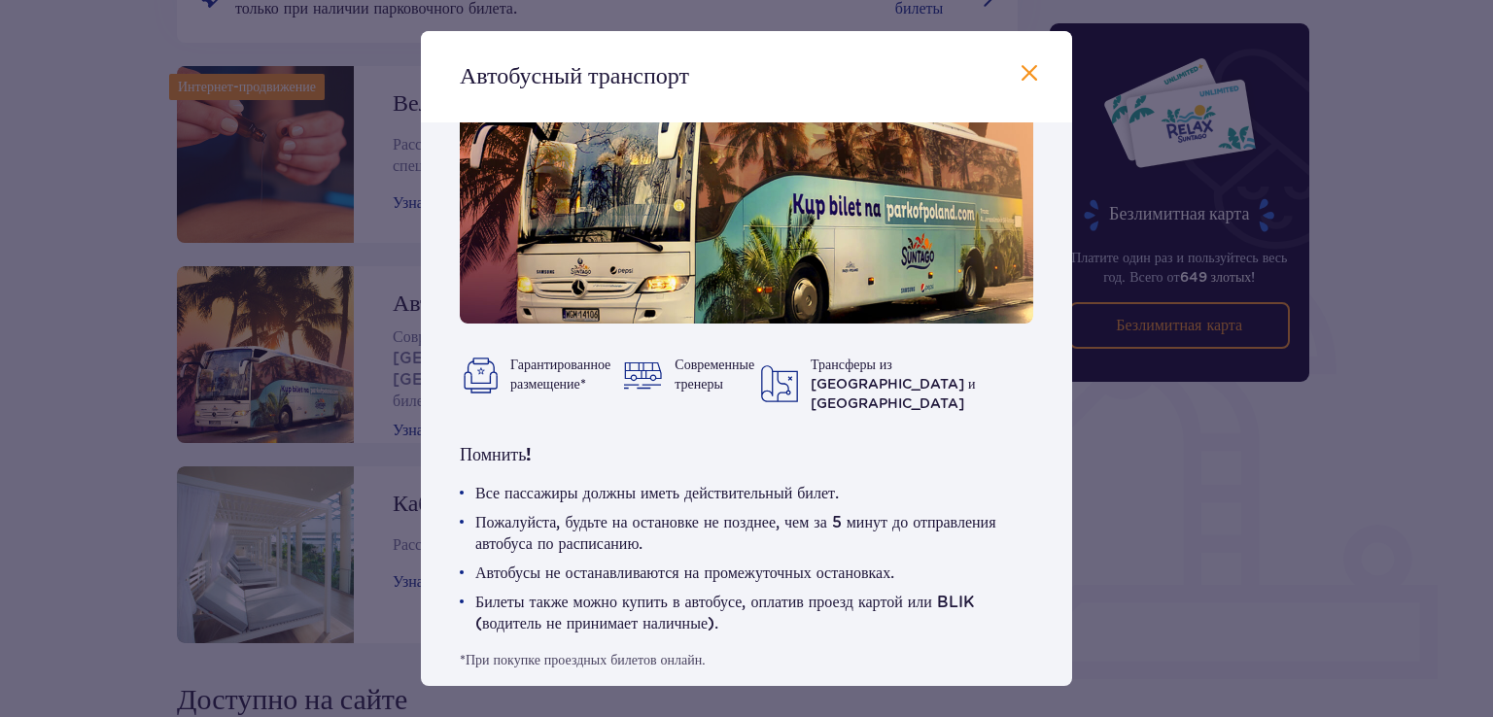
click at [1024, 72] on span at bounding box center [1029, 73] width 23 height 23
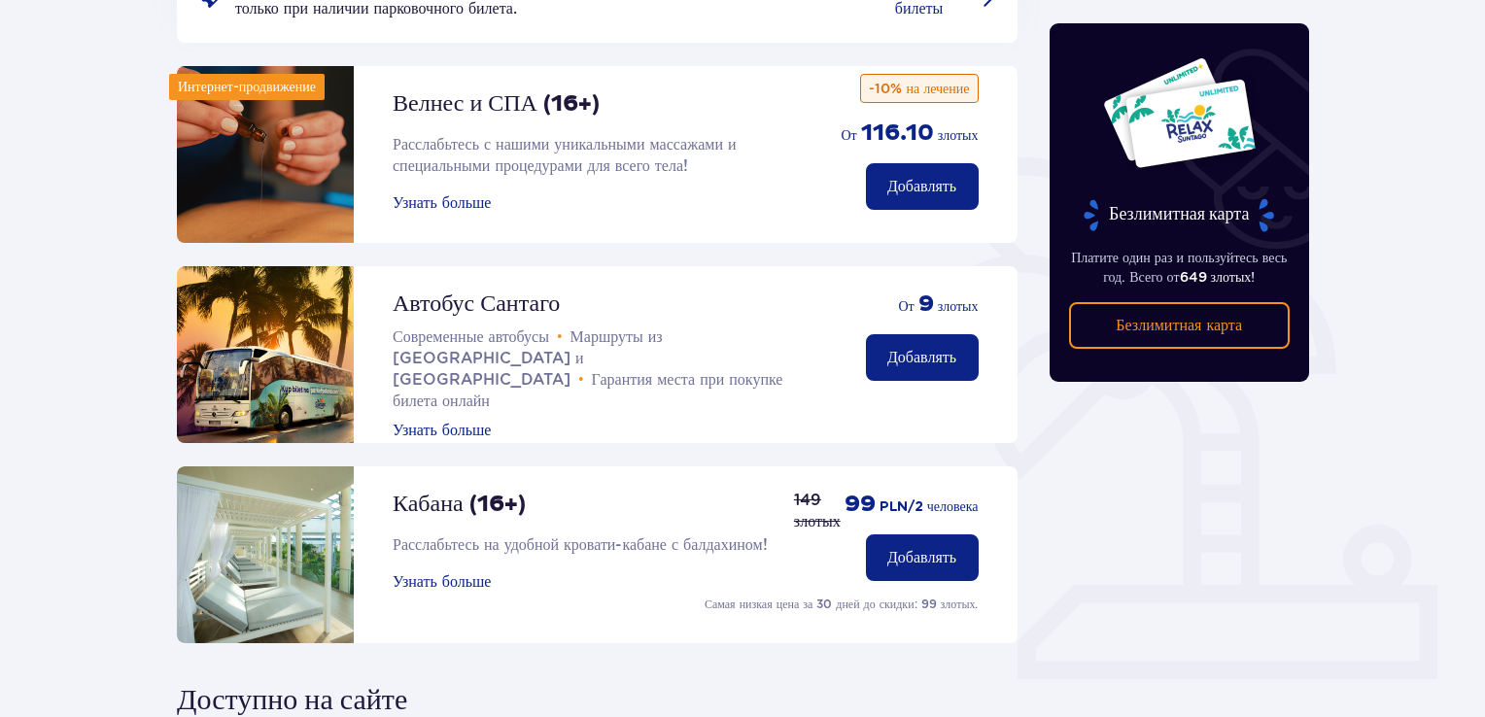
click at [391, 200] on div "Велнес и СПА (16+) Расслабьтесь с нашими уникальными массажами и специальными п…" at bounding box center [489, 154] width 625 height 177
click at [409, 209] on font "Узнать больше" at bounding box center [442, 203] width 98 height 16
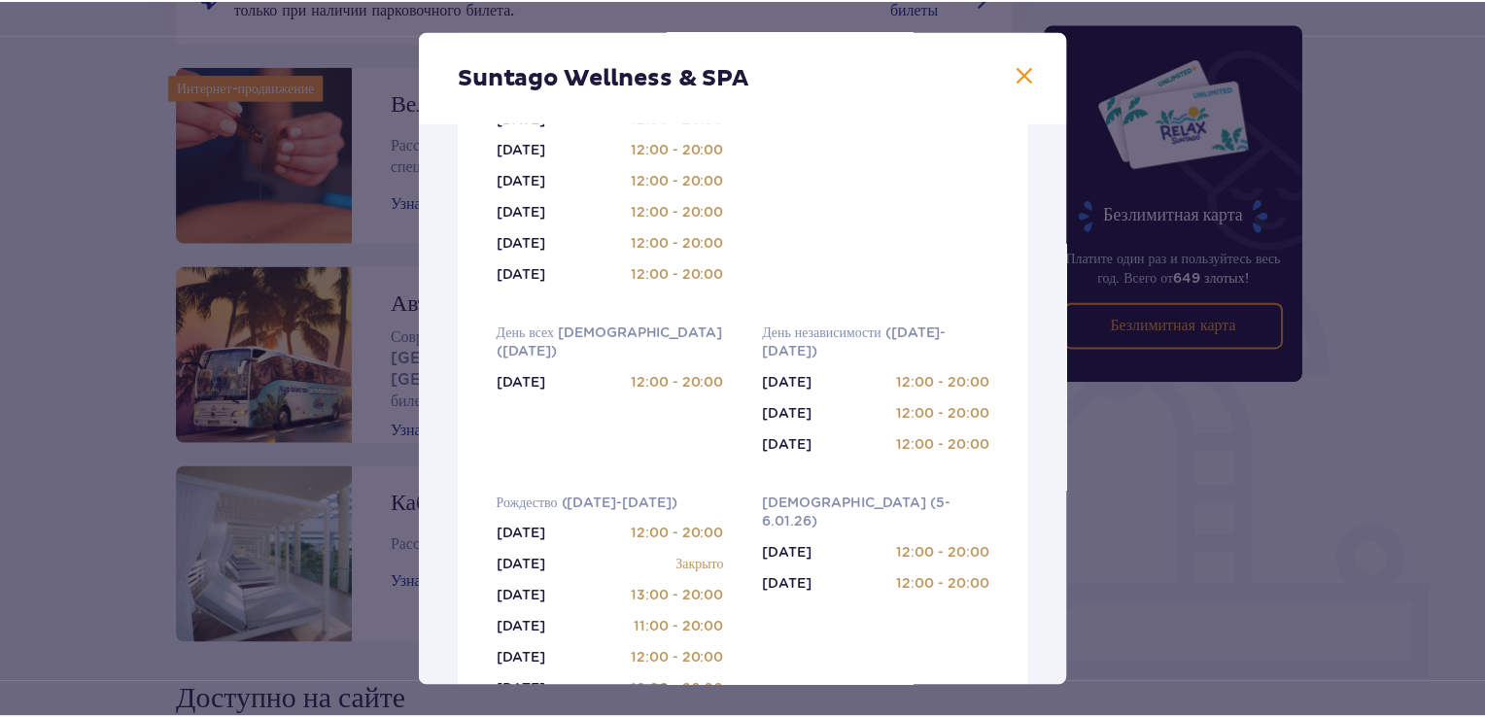
scroll to position [187, 0]
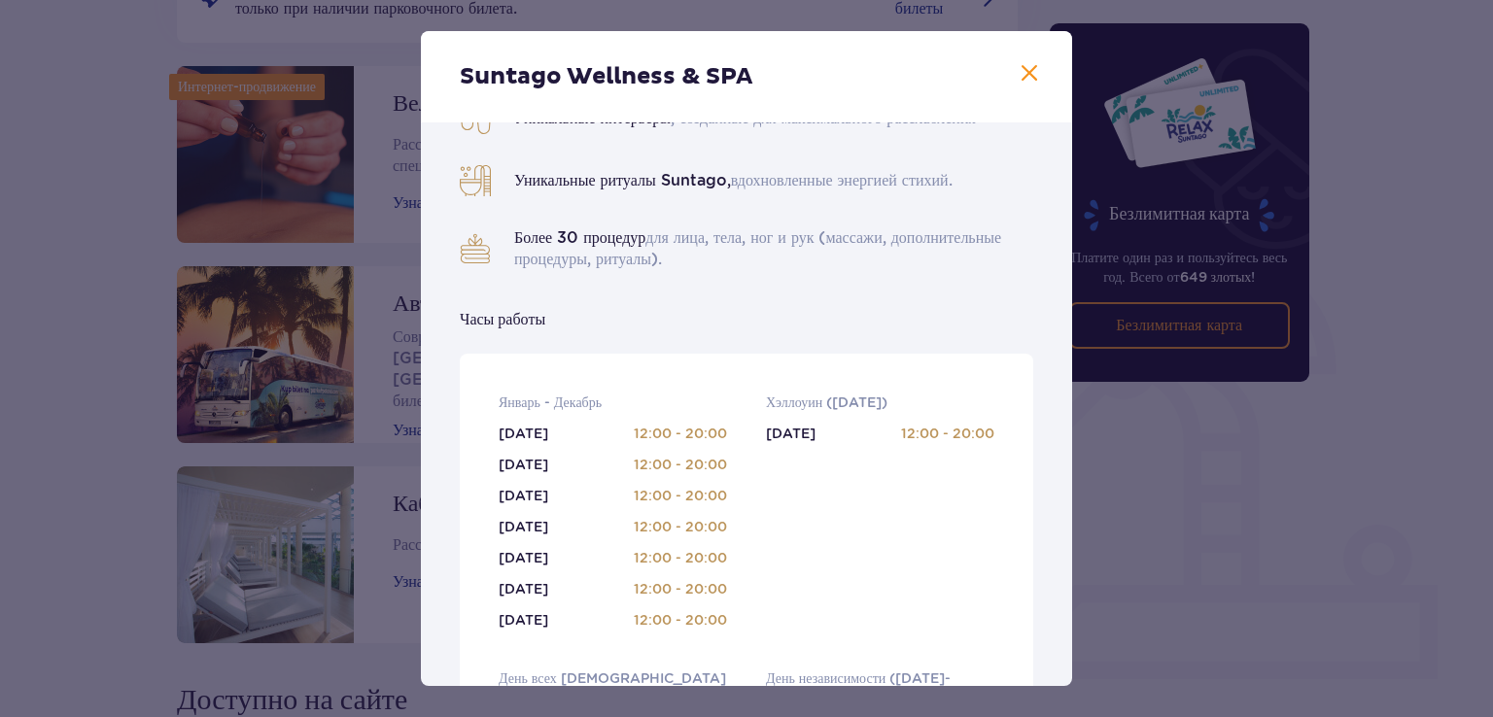
click at [1032, 71] on span at bounding box center [1029, 73] width 23 height 23
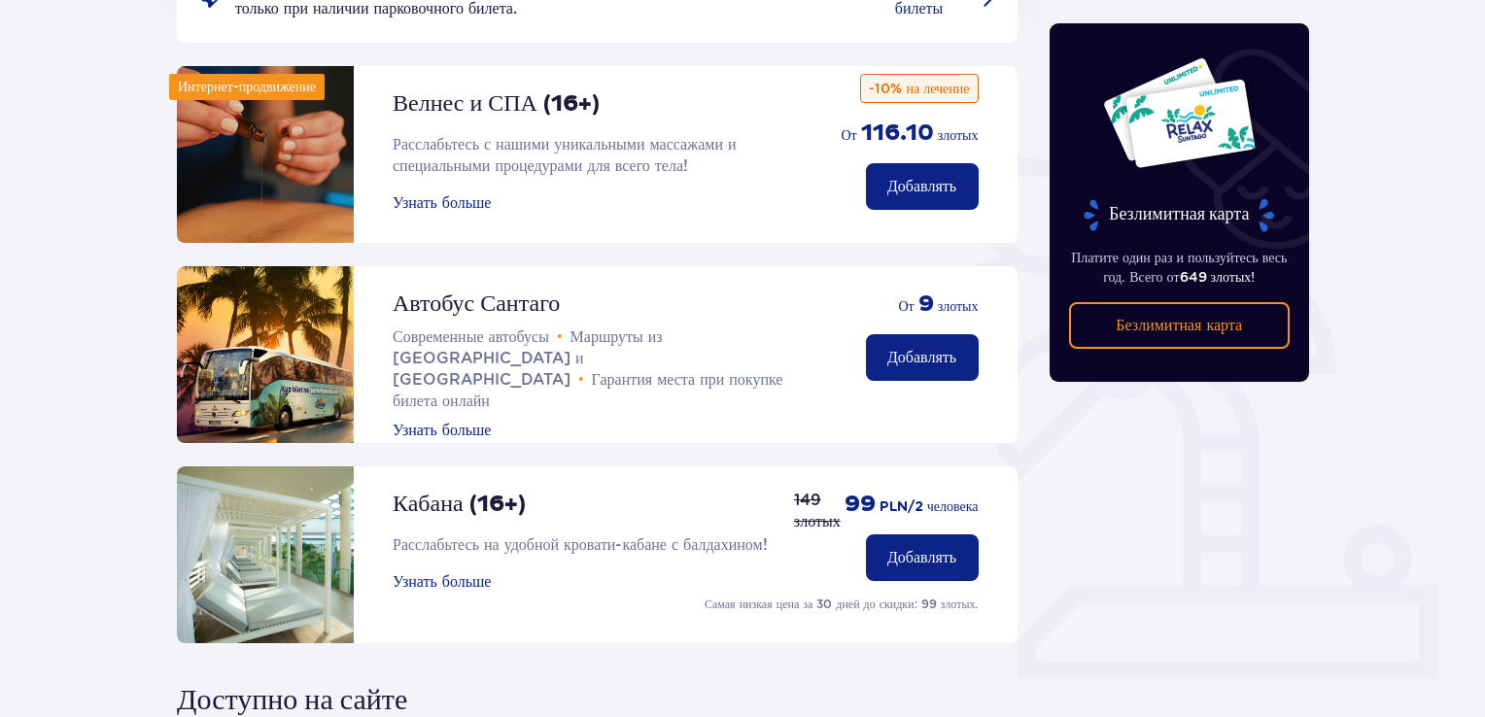
click at [921, 179] on font "Добавлять" at bounding box center [922, 187] width 69 height 16
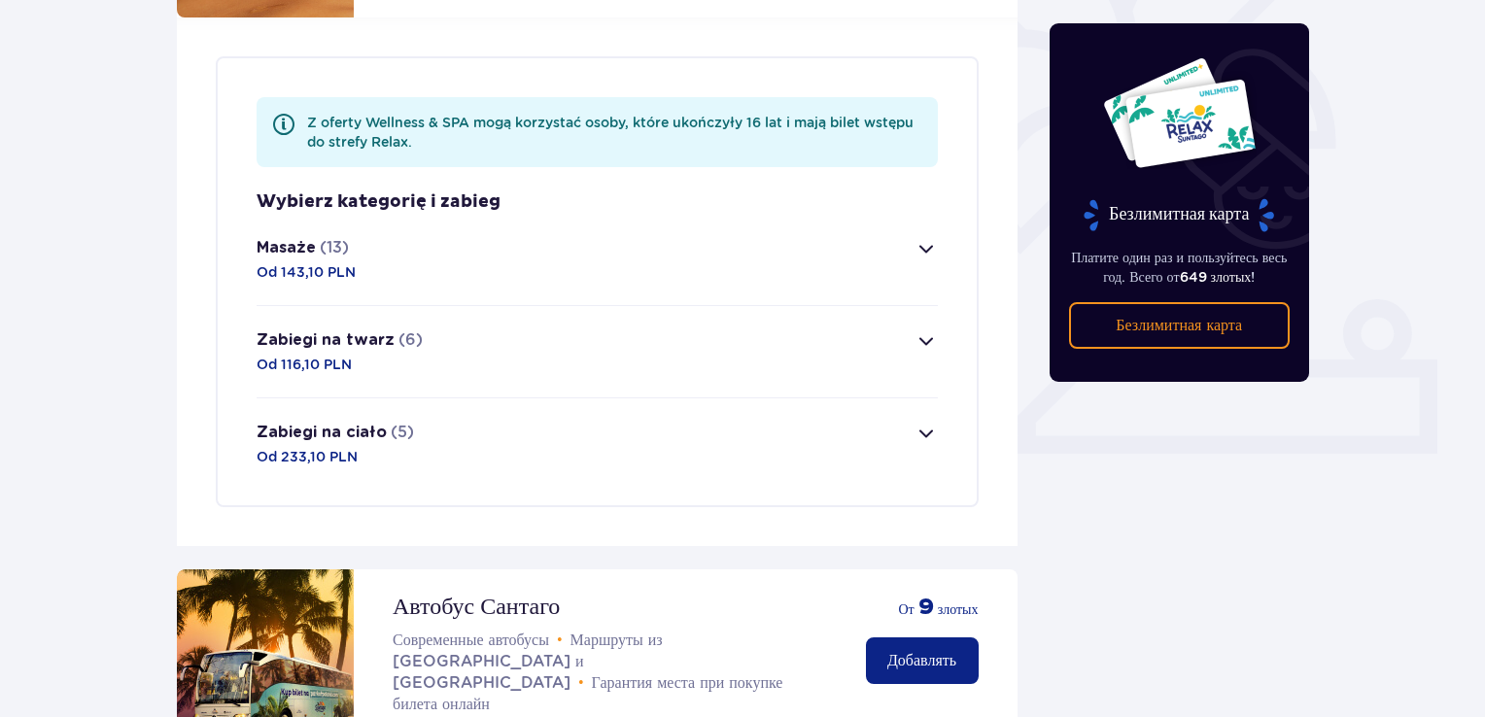
scroll to position [583, 0]
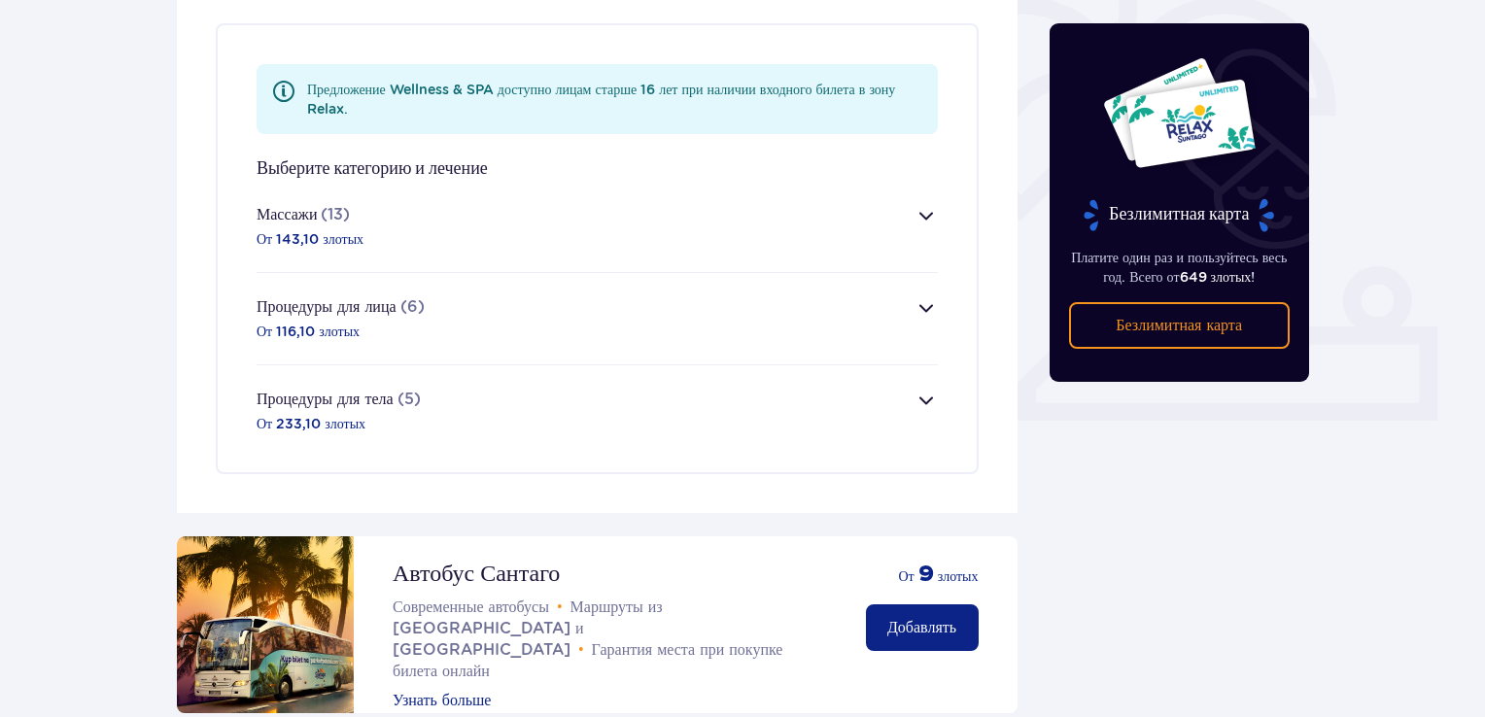
click at [924, 398] on span "button" at bounding box center [926, 400] width 23 height 23
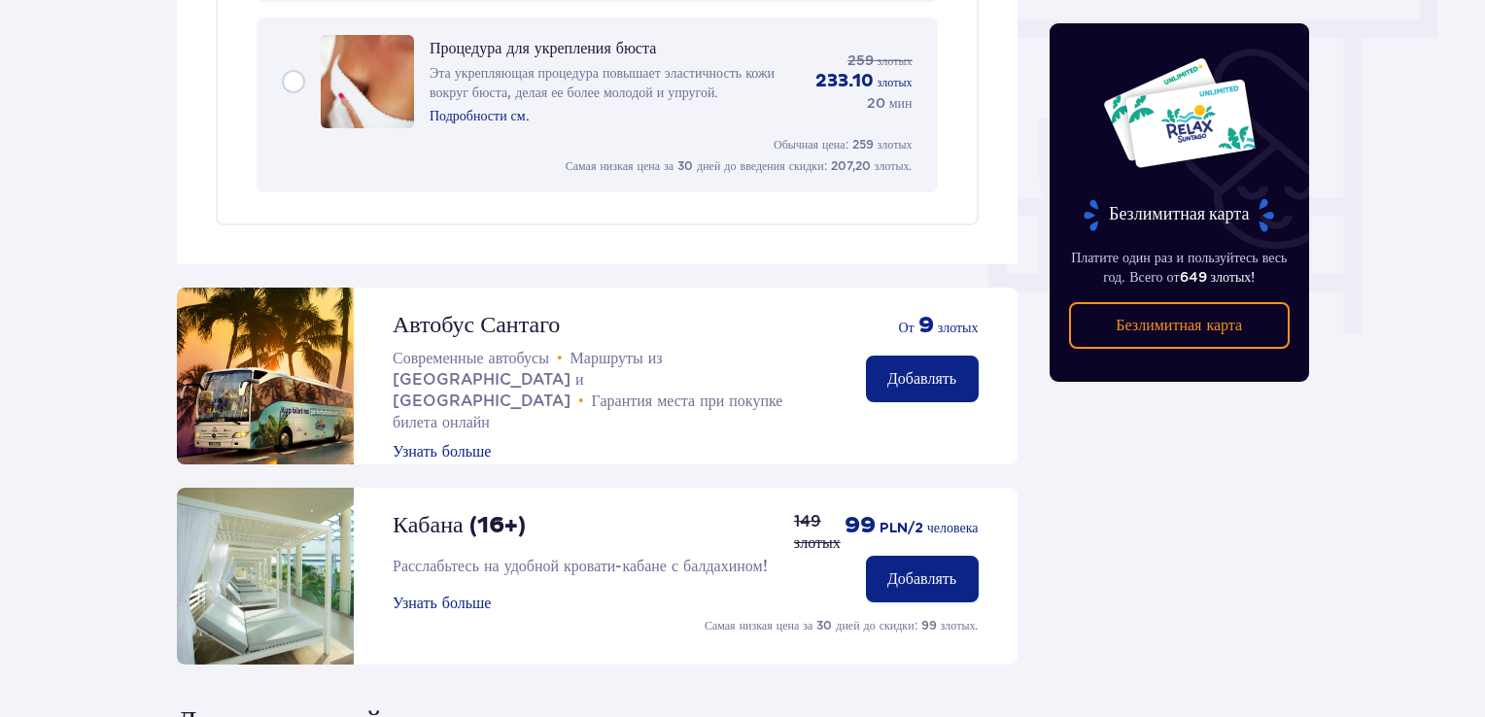
scroll to position [1822, 0]
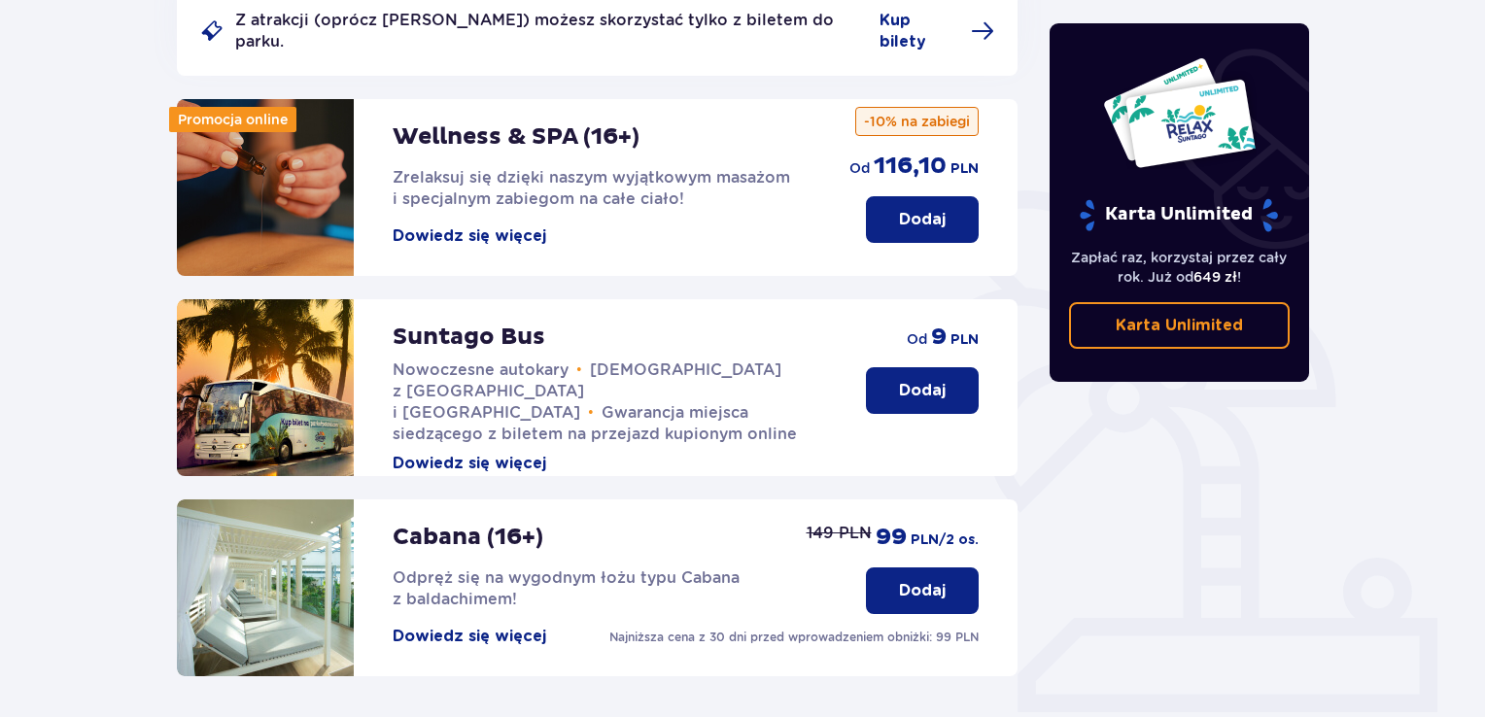
scroll to position [208, 0]
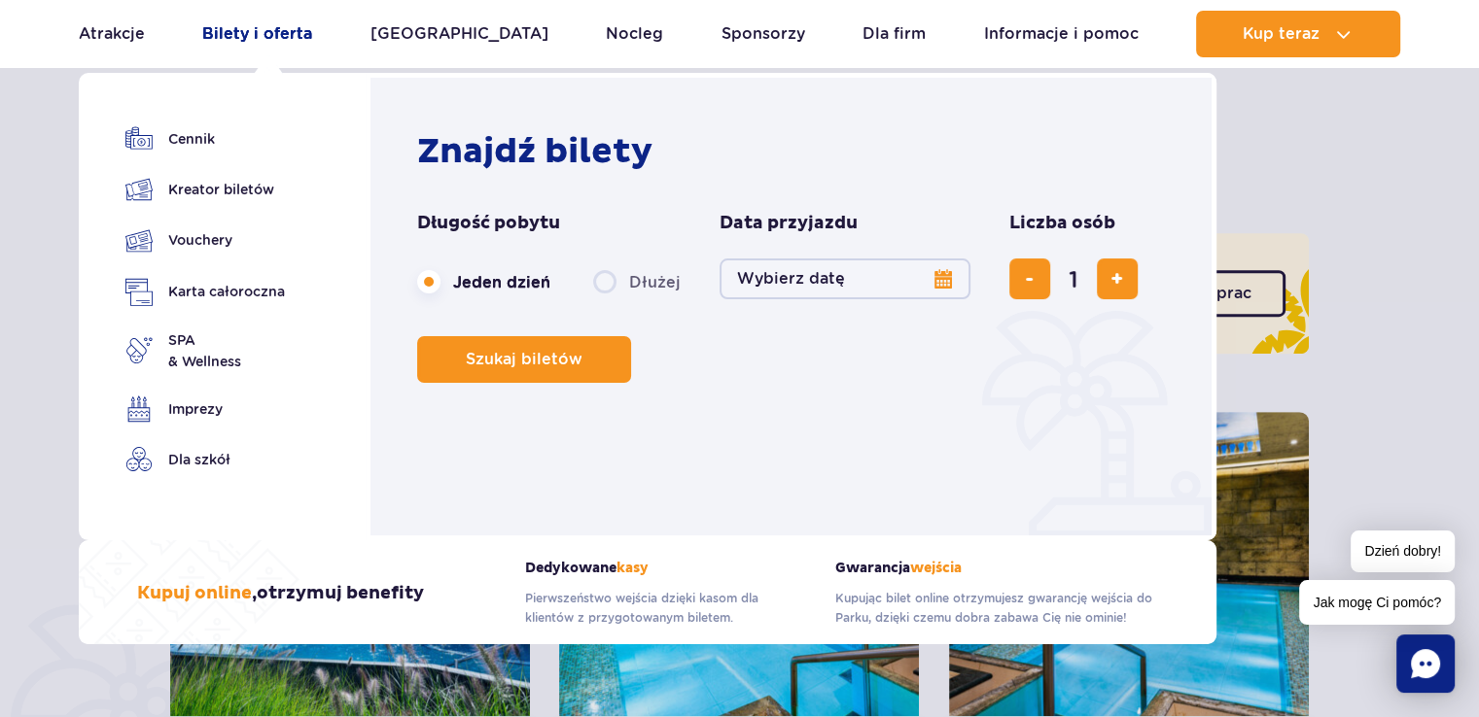
click at [245, 27] on link "Bilety i oferta" at bounding box center [257, 34] width 110 height 47
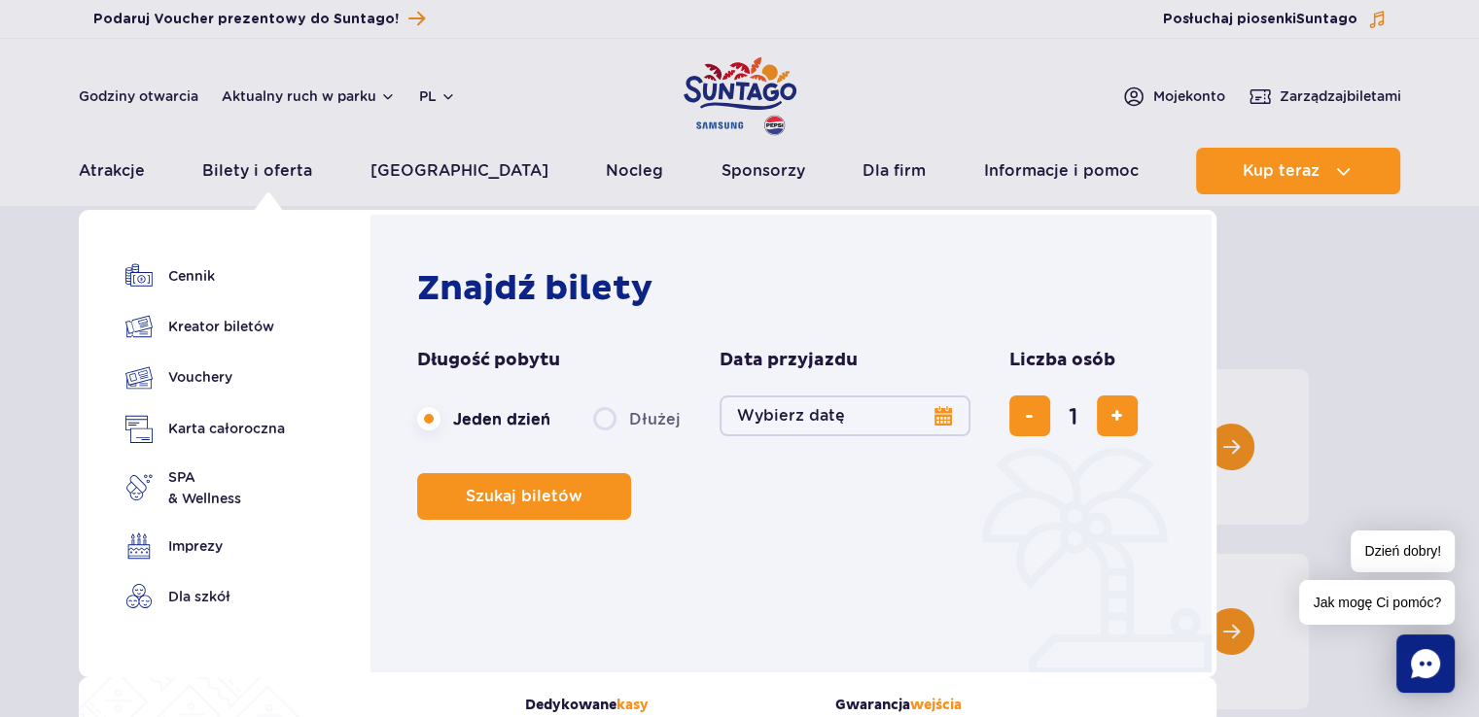
click at [852, 415] on button "Wybierz datę" at bounding box center [844, 416] width 251 height 41
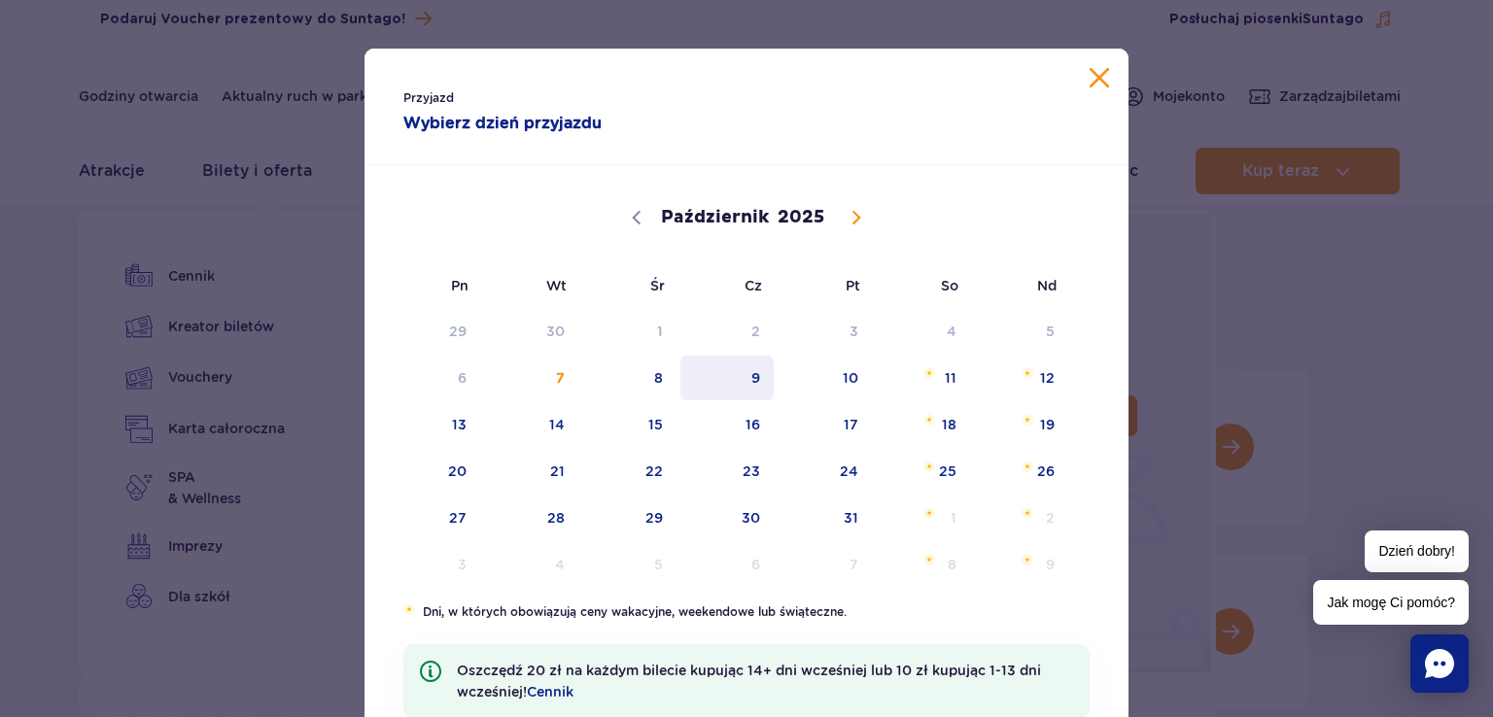
click at [750, 381] on span "9" at bounding box center [728, 378] width 98 height 45
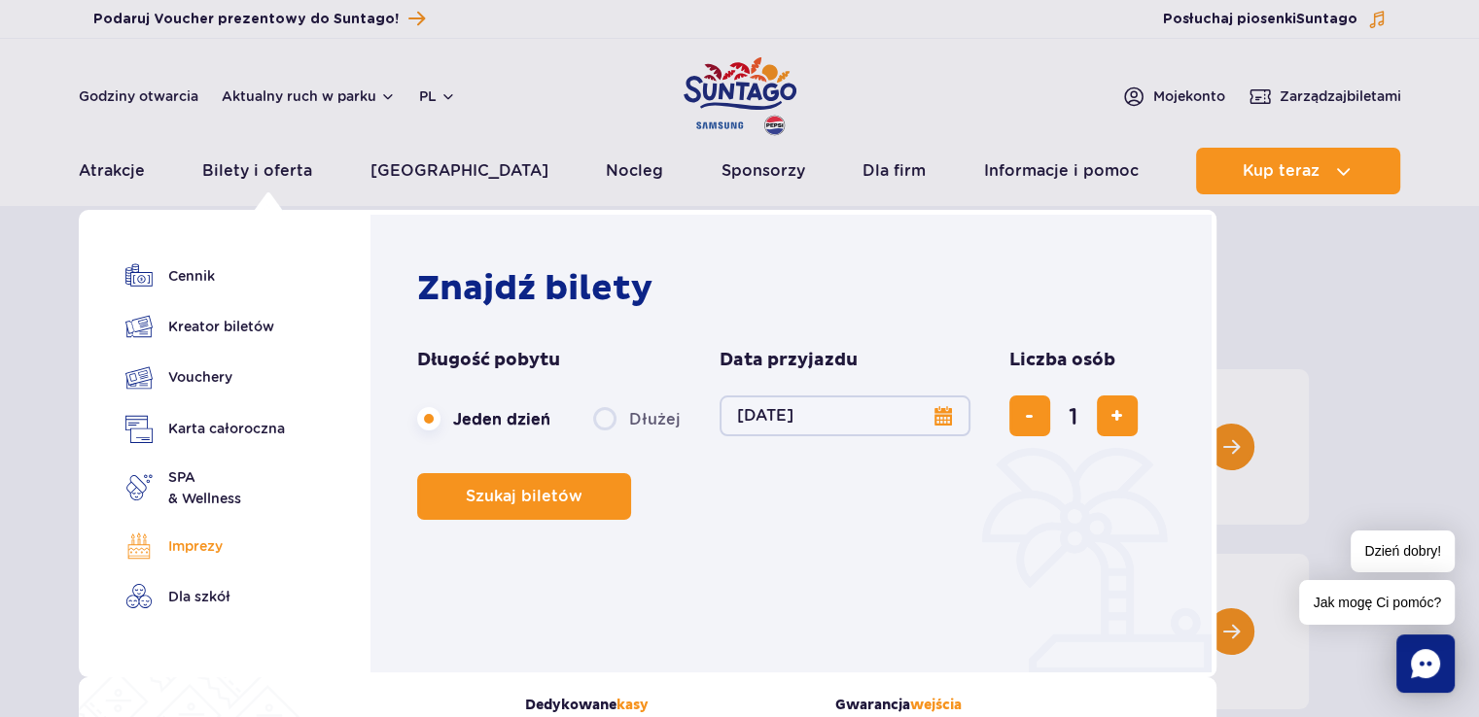
click at [188, 549] on link "Imprezy" at bounding box center [204, 546] width 159 height 27
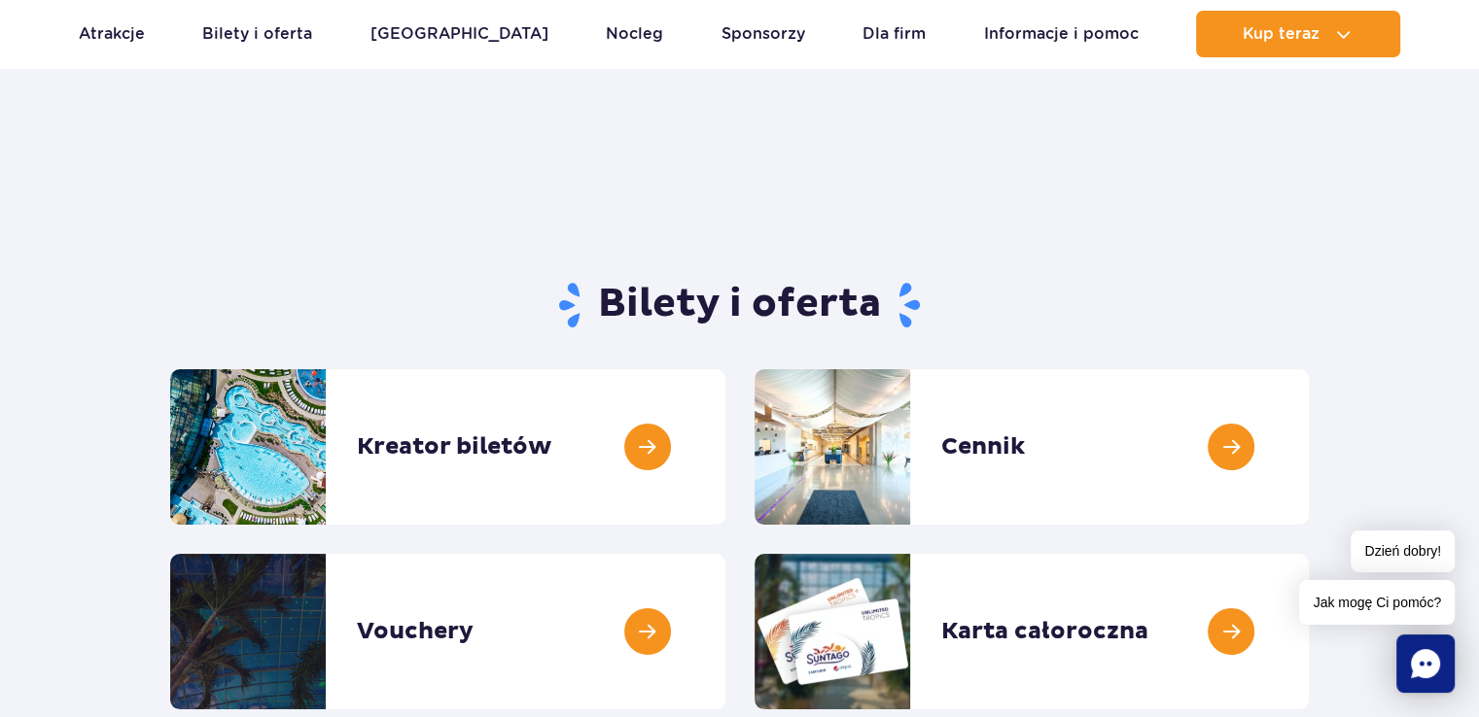
scroll to position [97, 0]
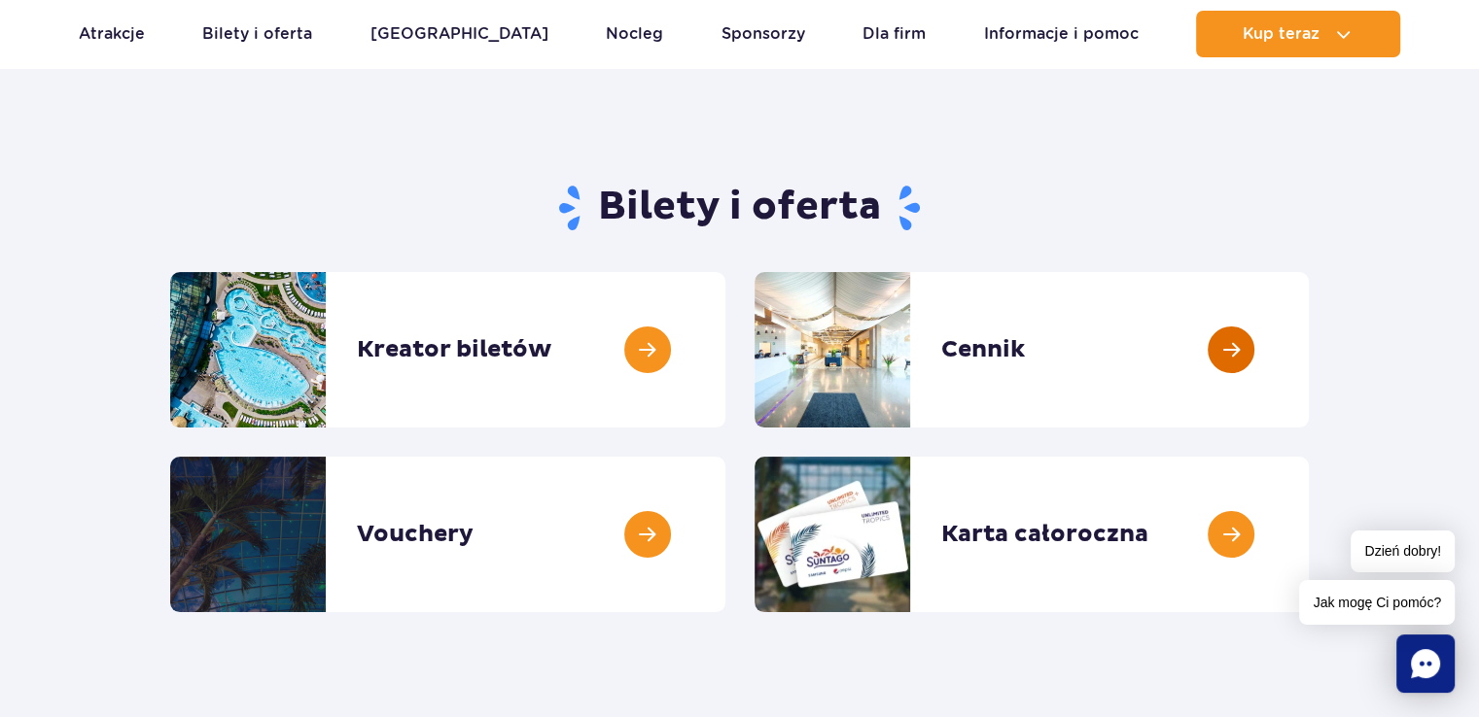
click at [1308, 344] on link at bounding box center [1308, 350] width 0 height 156
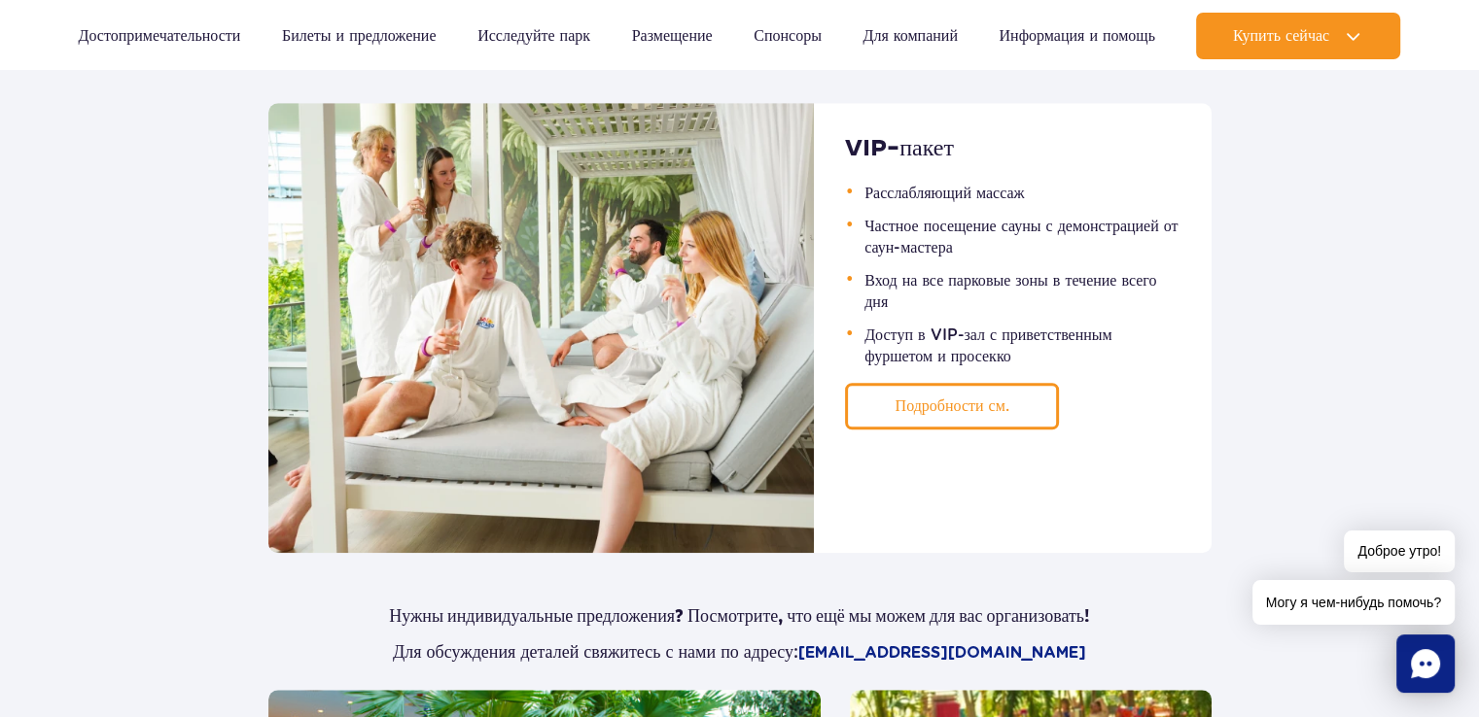
scroll to position [1361, 0]
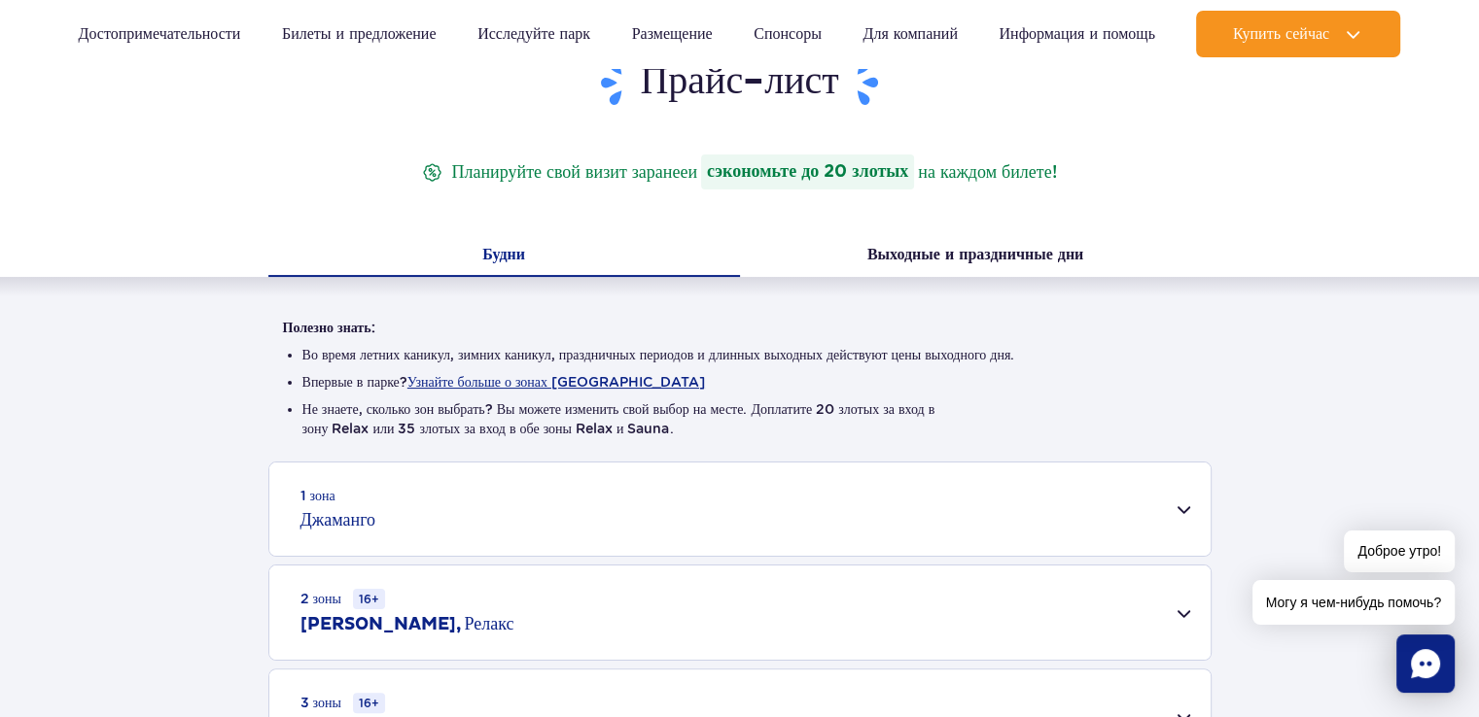
scroll to position [292, 0]
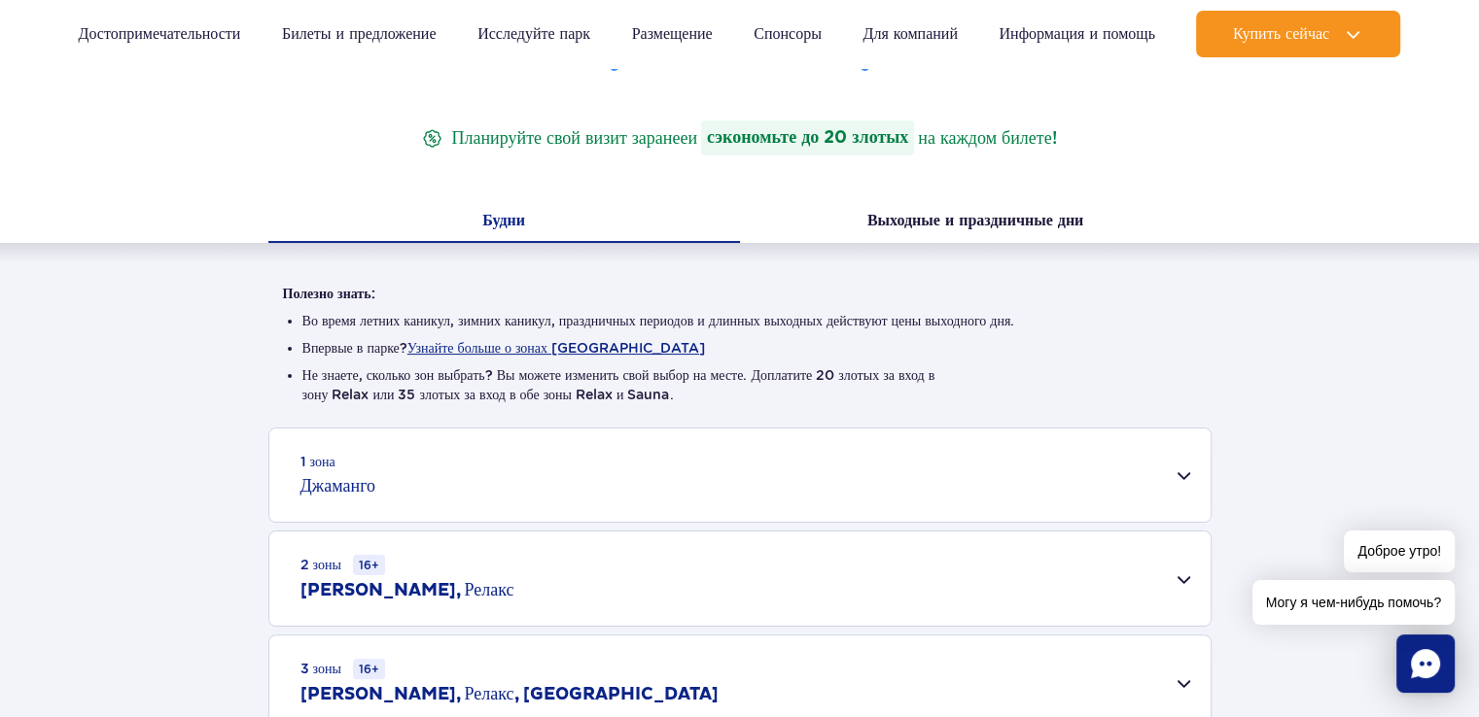
click at [1184, 469] on div "1 зона Джаманго" at bounding box center [739, 475] width 941 height 93
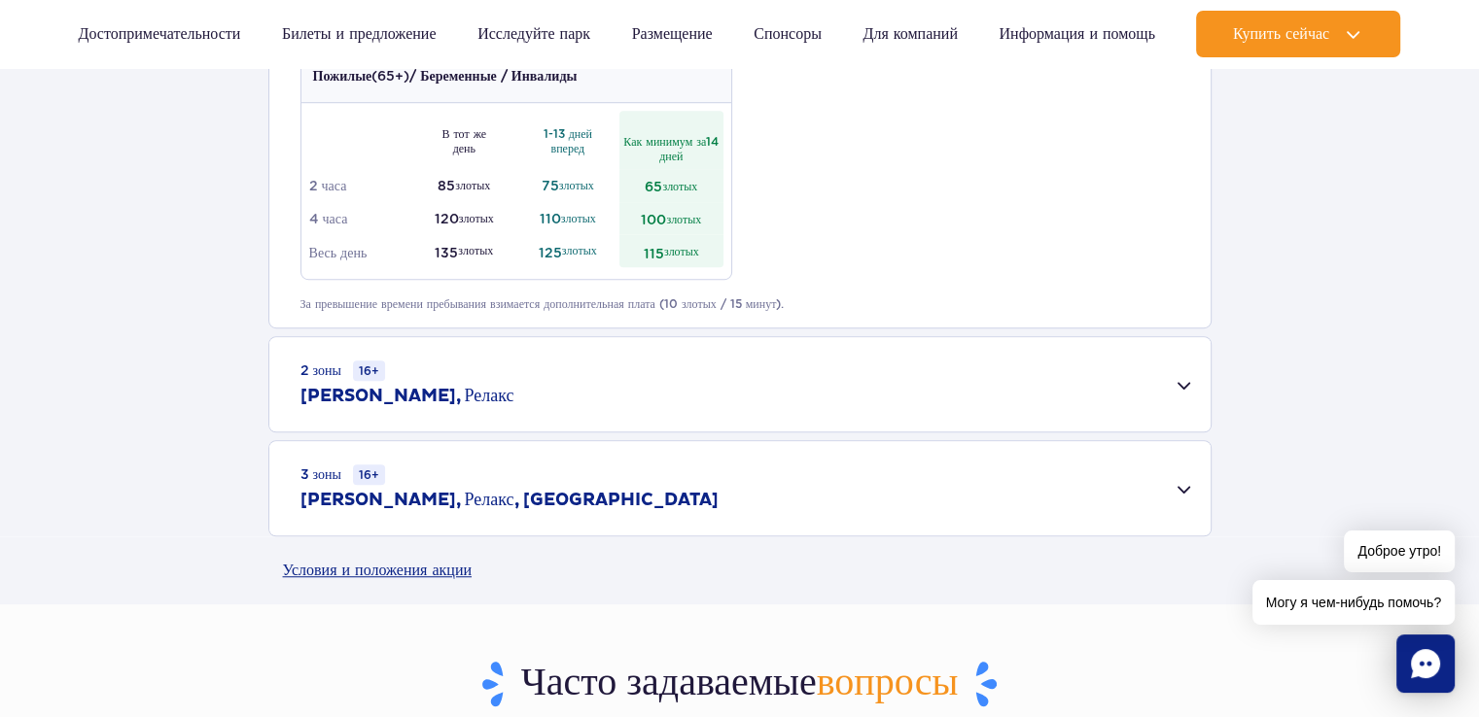
scroll to position [1264, 0]
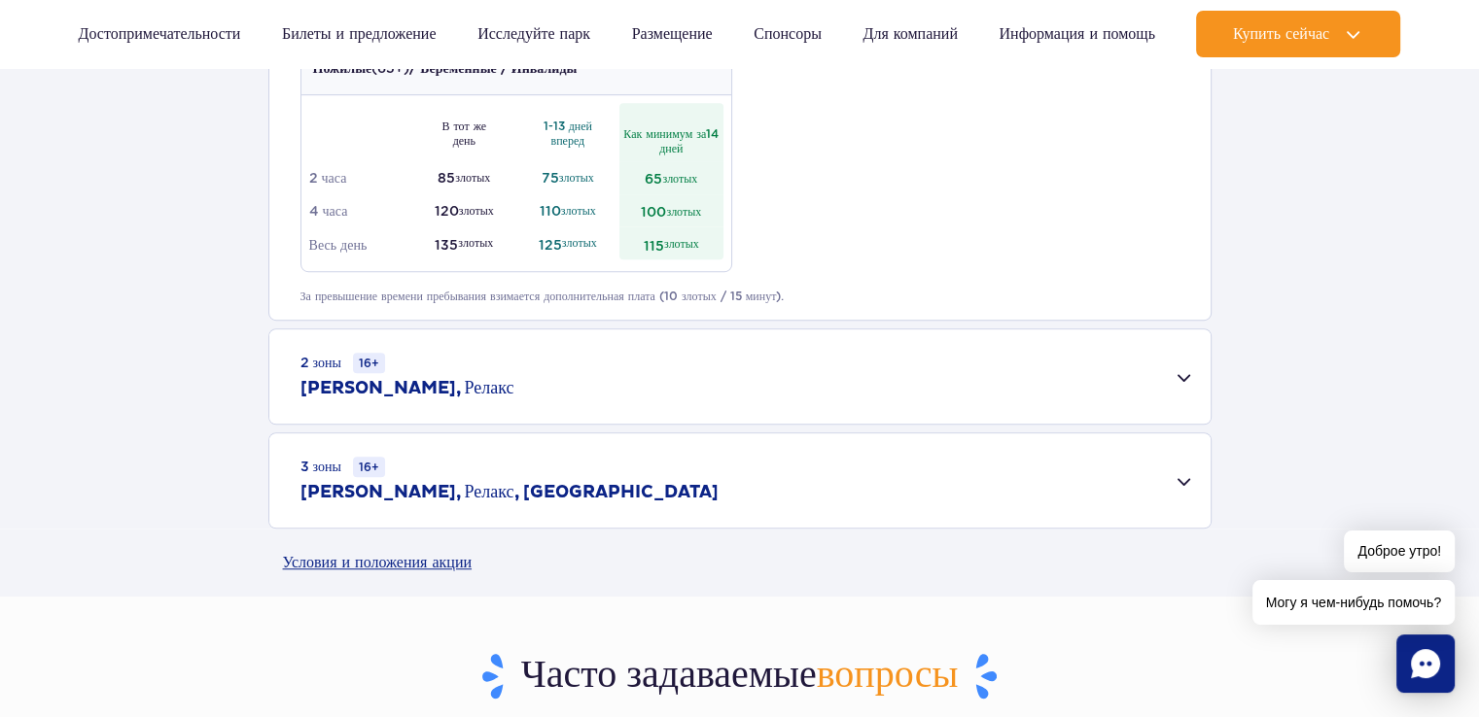
click at [1190, 370] on div "2 зоны 16+ Джаманго, Релакс" at bounding box center [739, 377] width 941 height 94
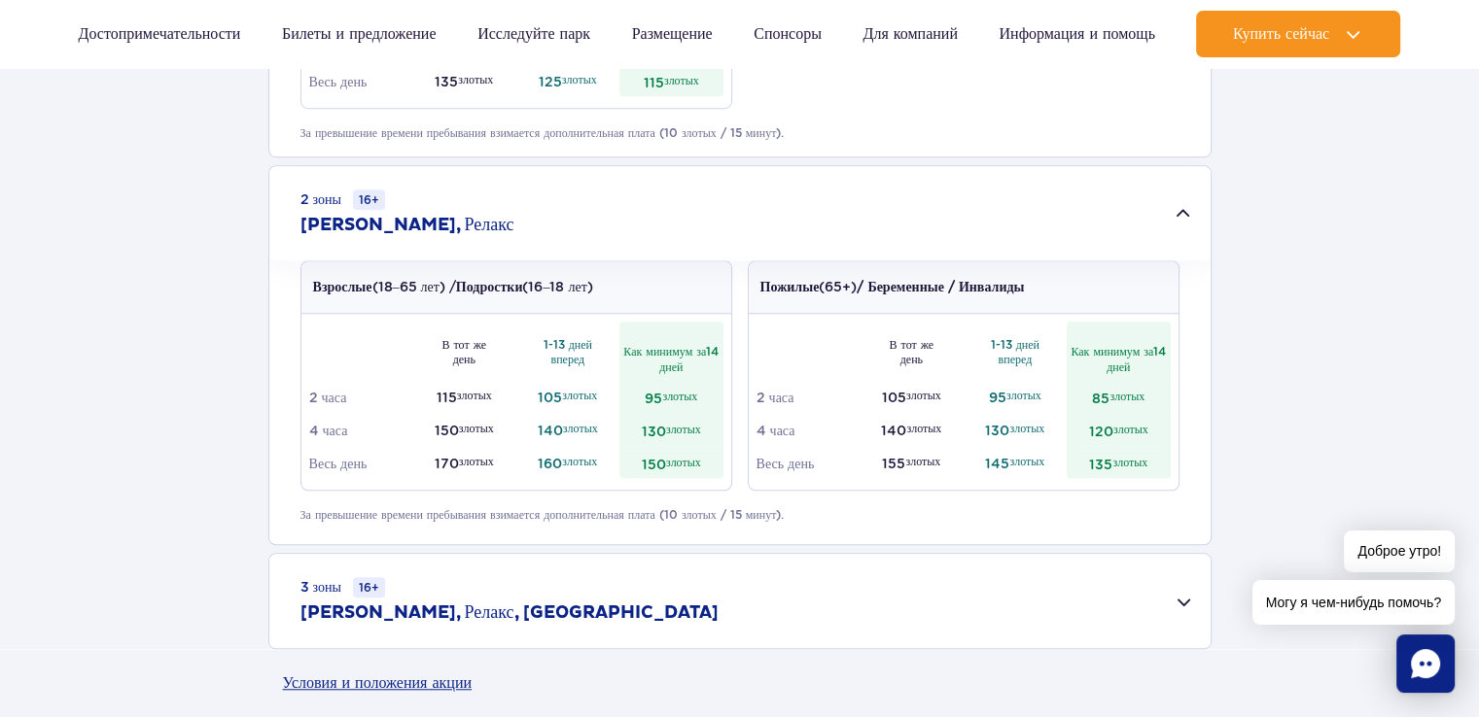
scroll to position [1458, 0]
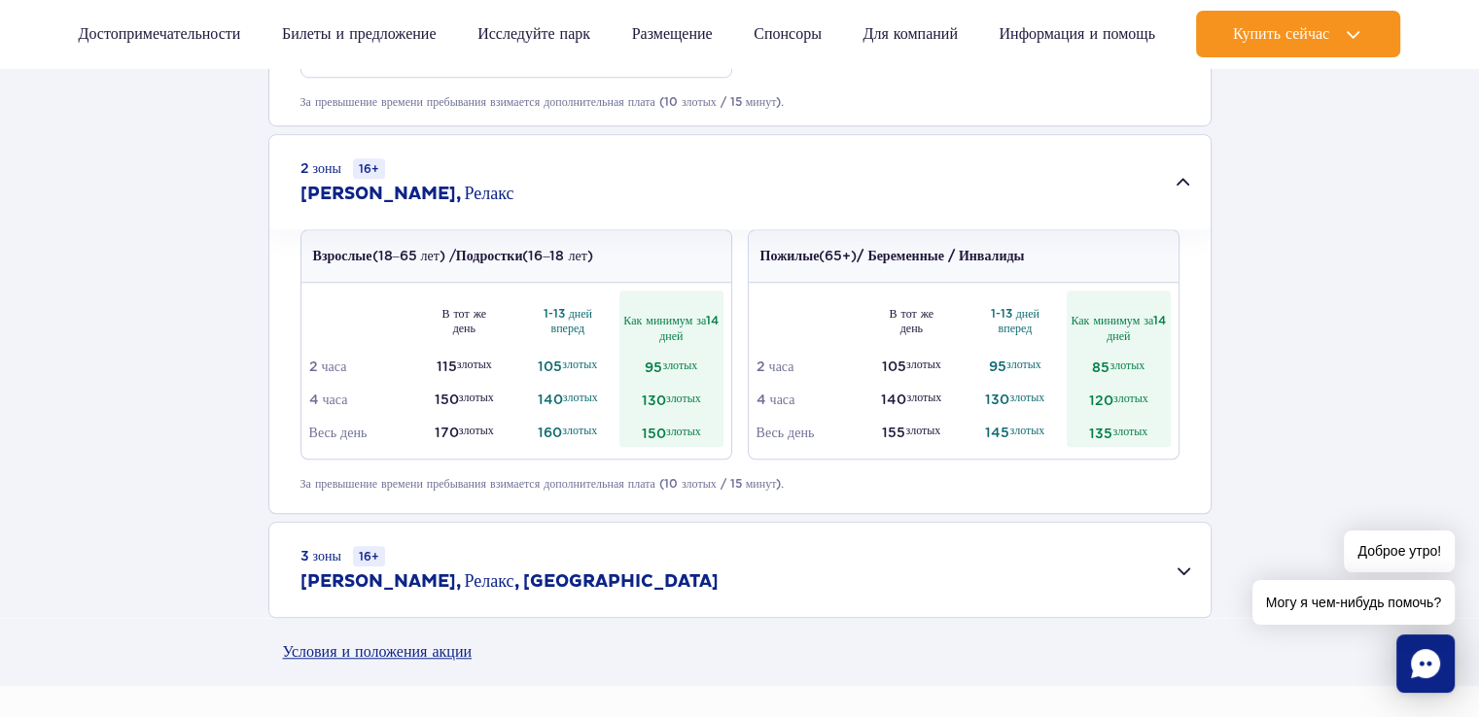
click at [1179, 575] on div "3 зоны 16+ Джаманго, Релакс, Саунария" at bounding box center [739, 570] width 941 height 94
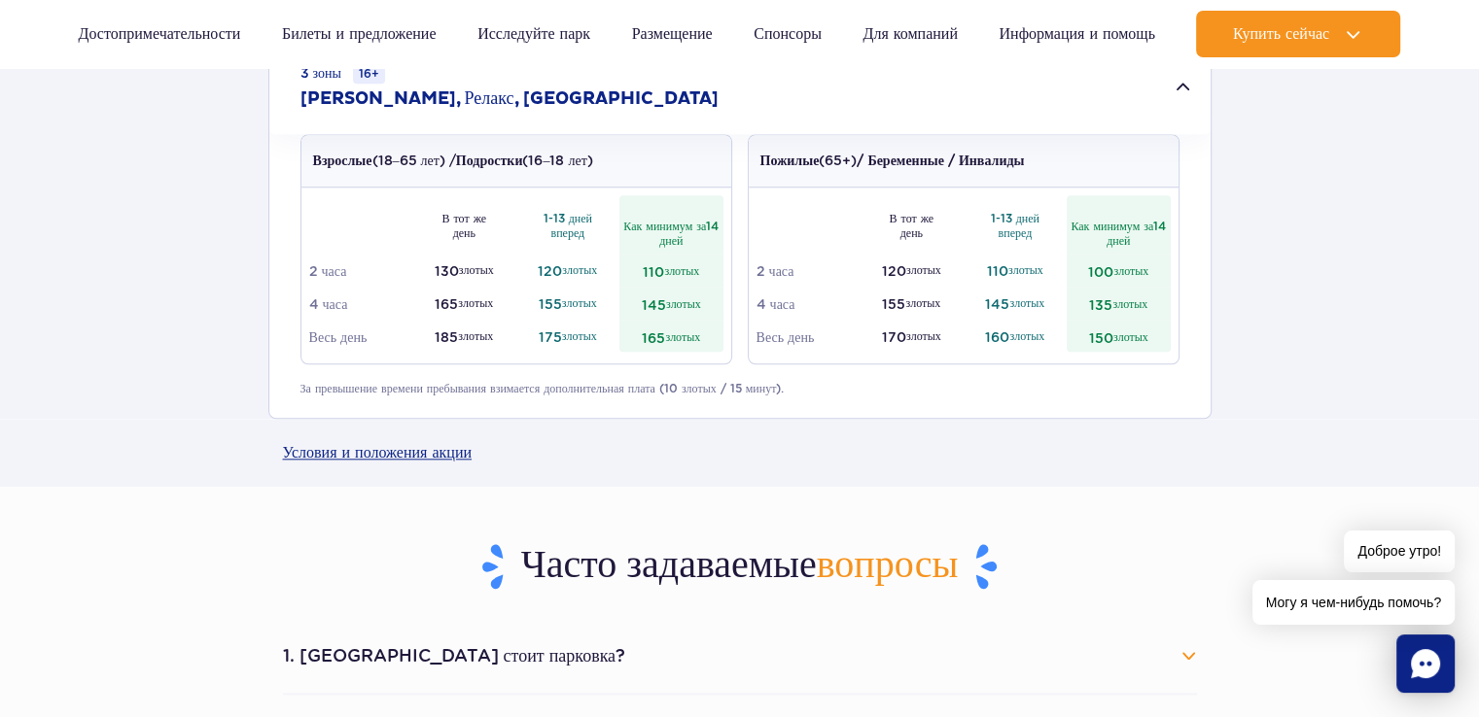
scroll to position [1944, 0]
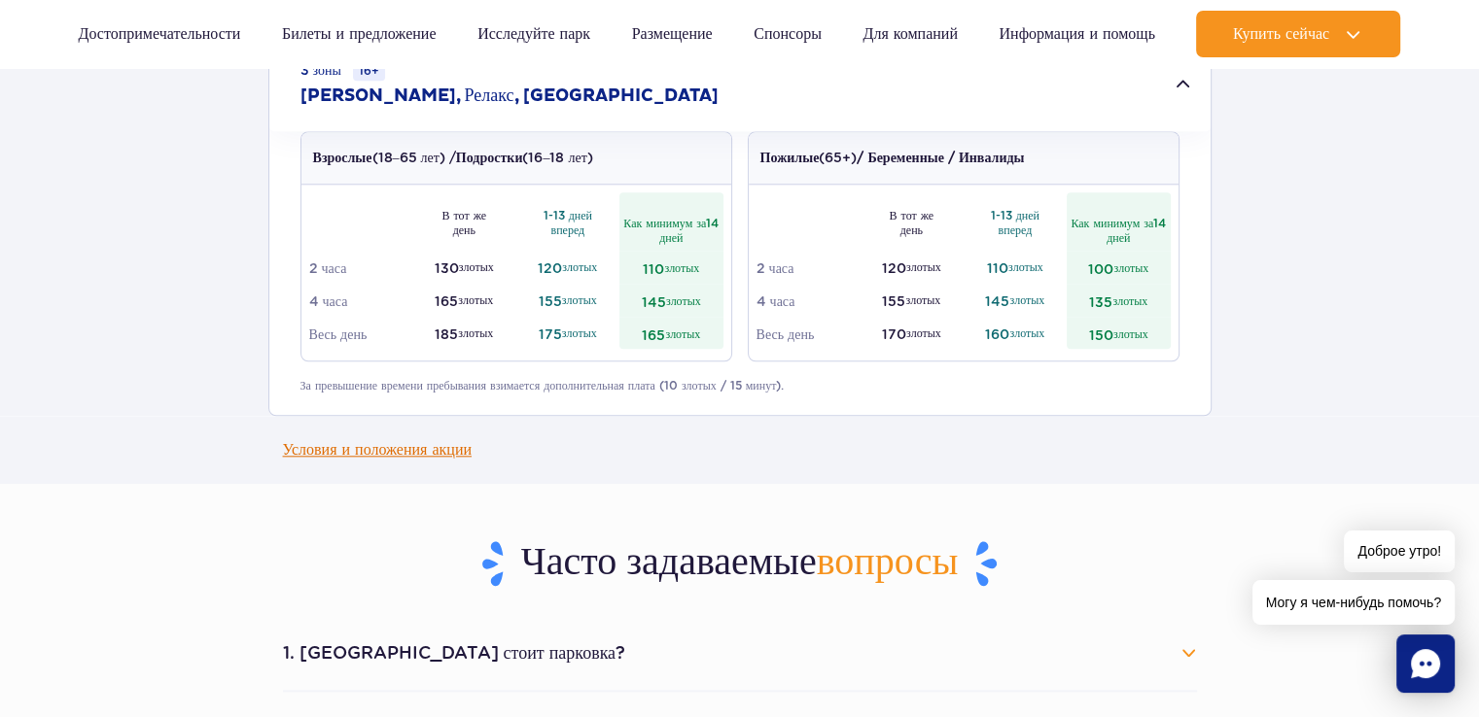
click at [438, 451] on font "Условия и положения акции" at bounding box center [377, 449] width 189 height 18
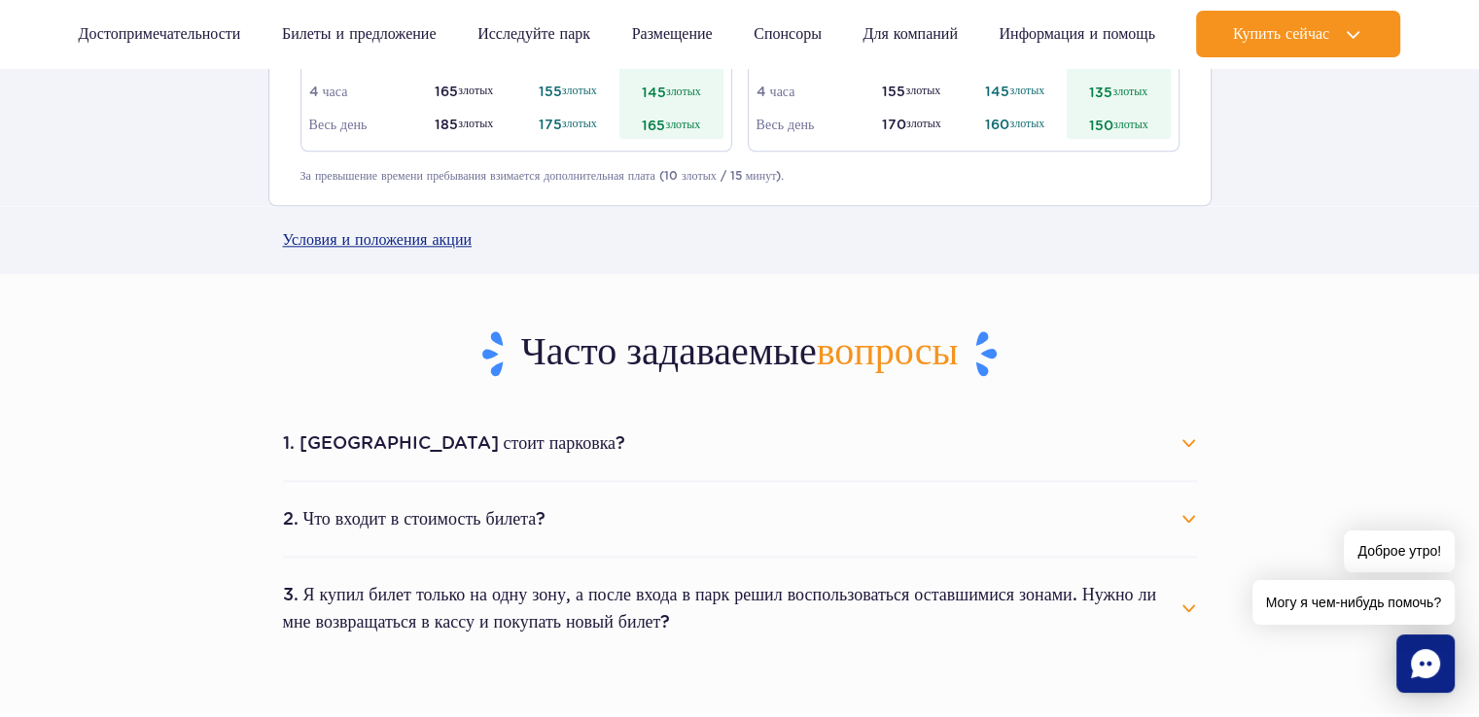
scroll to position [2236, 0]
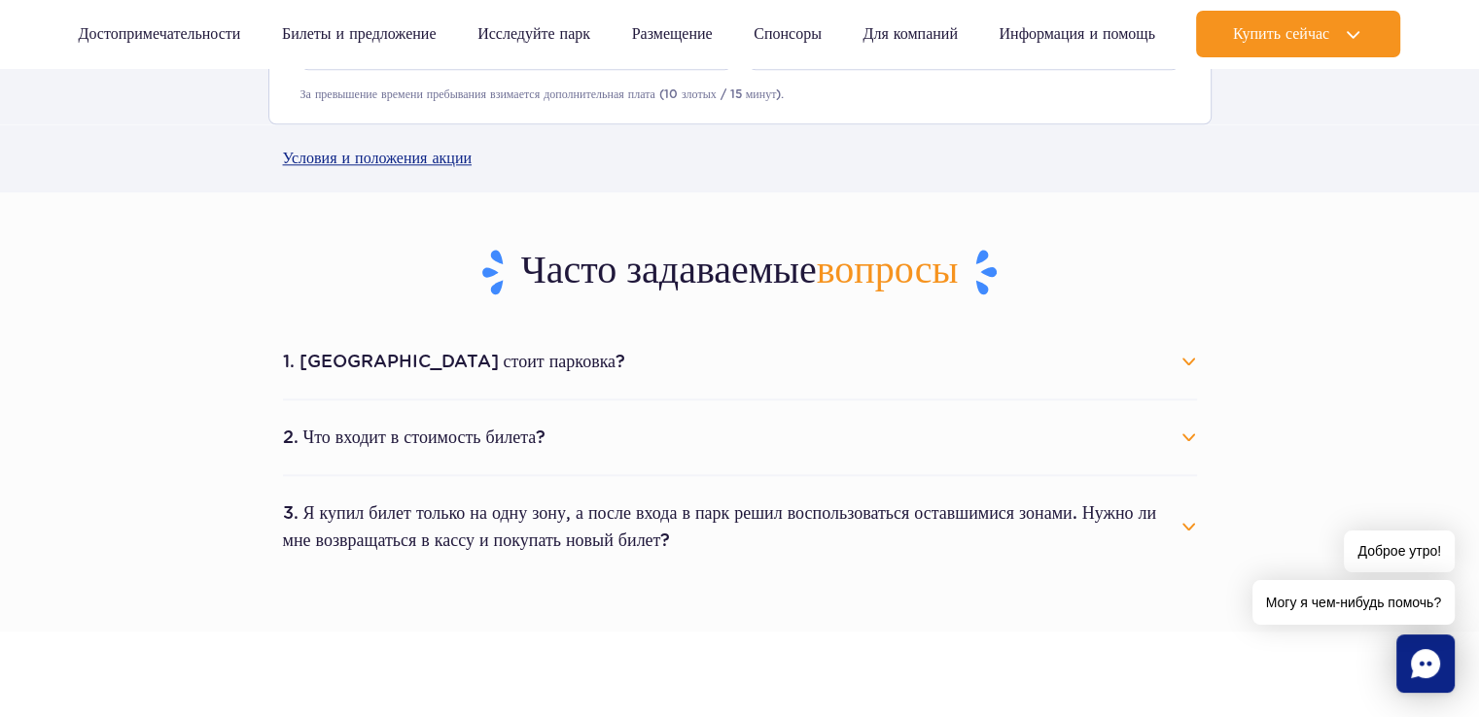
click at [1174, 433] on button "2. Что входит в стоимость билета?" at bounding box center [740, 437] width 914 height 43
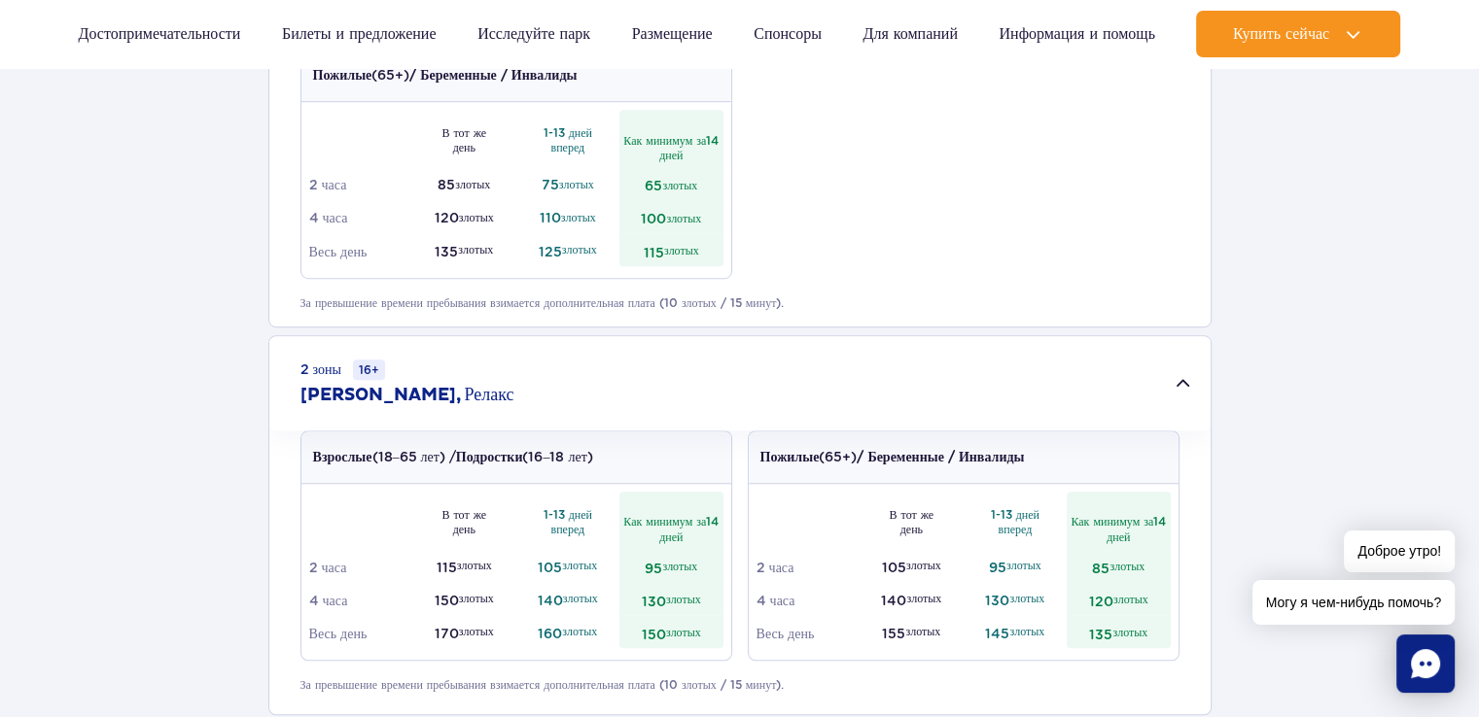
scroll to position [1264, 0]
